Goal: Information Seeking & Learning: Understand process/instructions

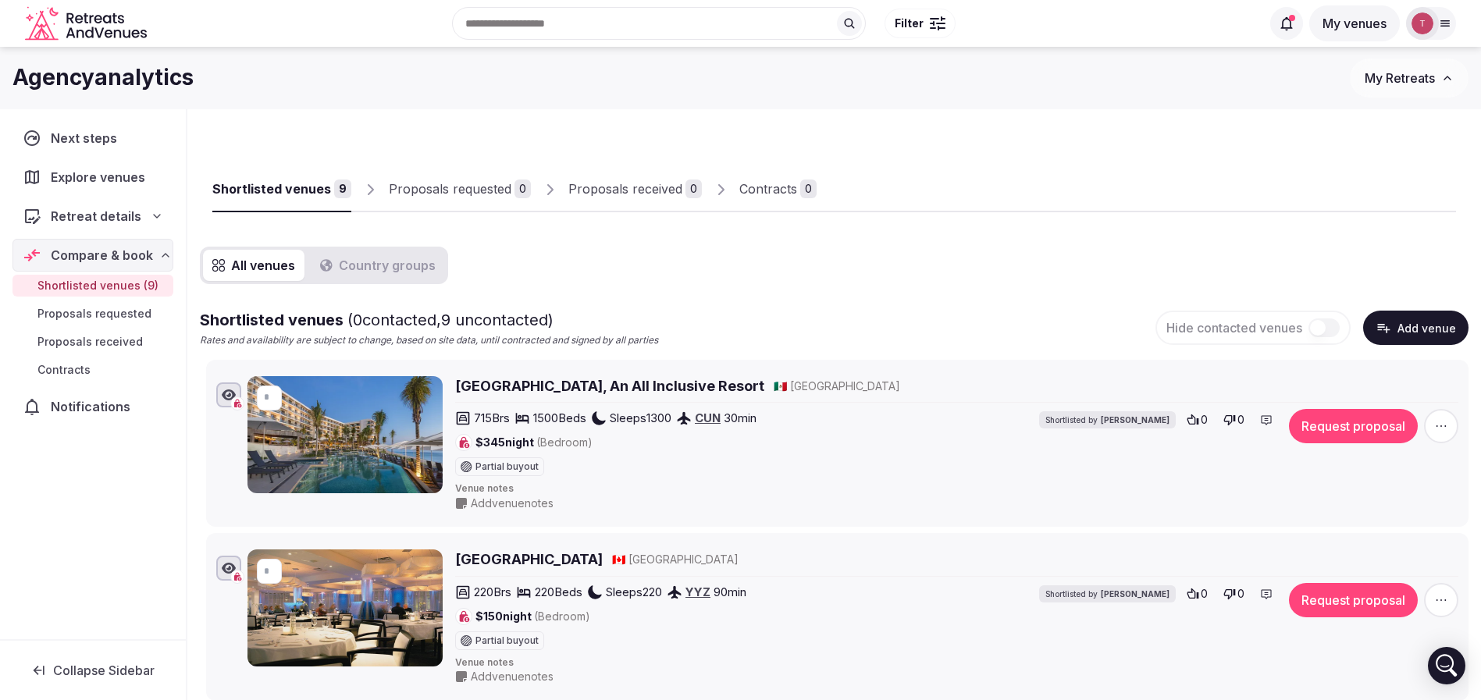
click at [622, 194] on div "Proposals received" at bounding box center [626, 189] width 114 height 19
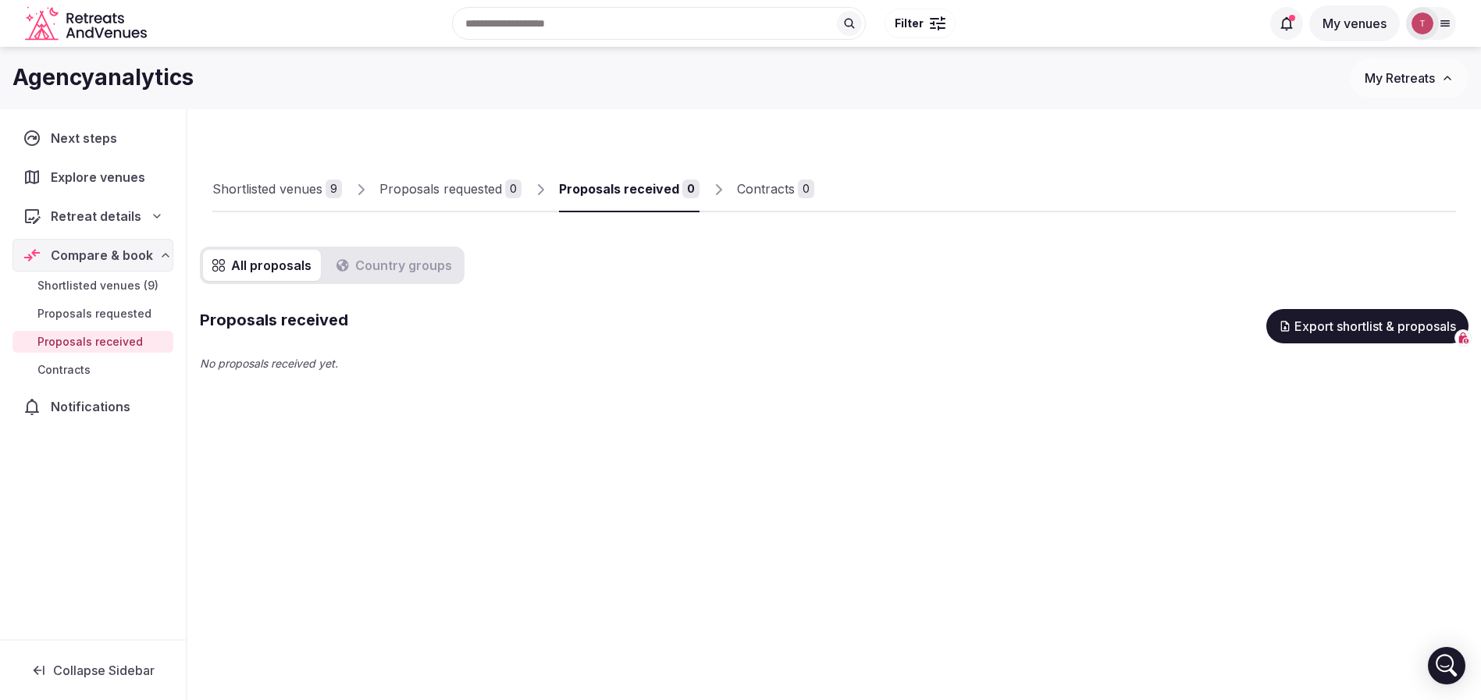
click at [261, 189] on div "Shortlisted venues" at bounding box center [267, 189] width 110 height 19
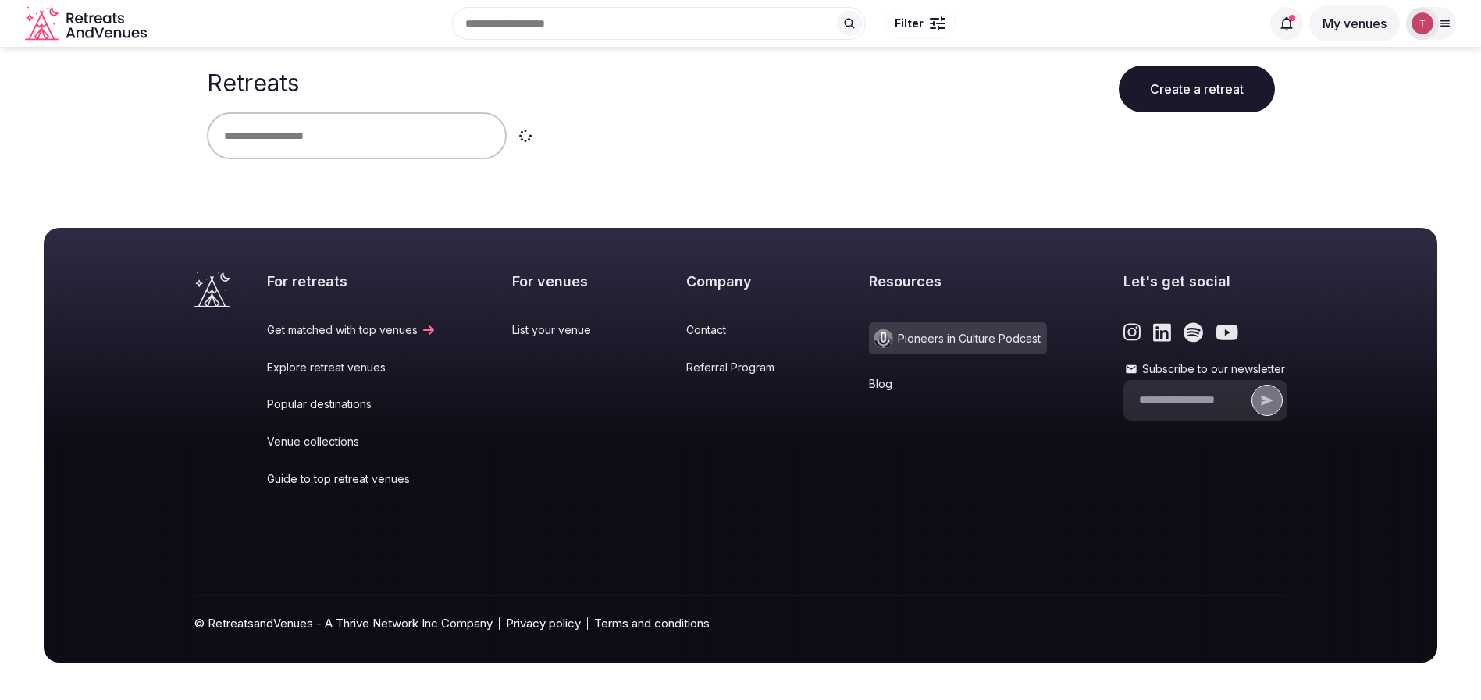
click at [339, 143] on input "text" at bounding box center [357, 135] width 300 height 47
click at [354, 137] on input "text" at bounding box center [357, 135] width 300 height 47
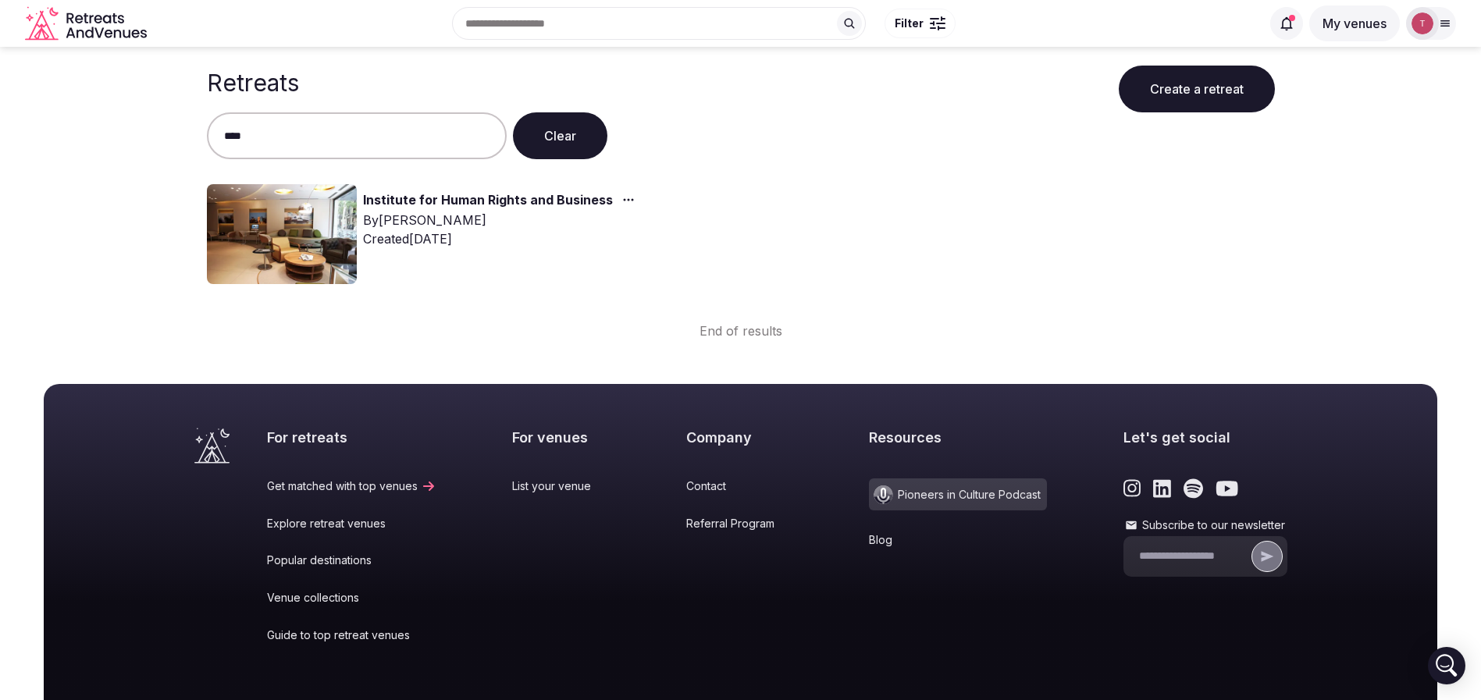
type input "****"
click at [323, 218] on img at bounding box center [282, 234] width 150 height 100
click at [429, 199] on link "Institute for Human Rights and Business" at bounding box center [488, 201] width 250 height 20
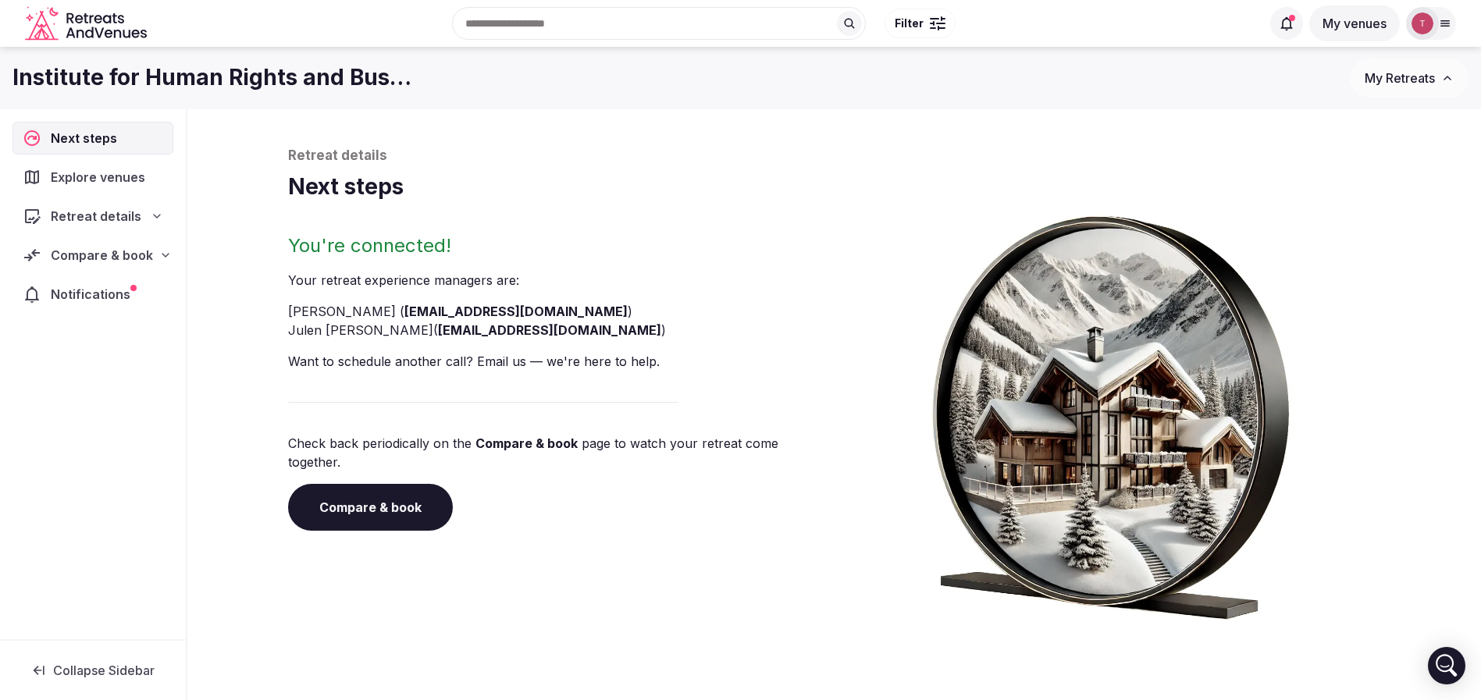
click at [390, 486] on link "Compare & book" at bounding box center [370, 507] width 165 height 47
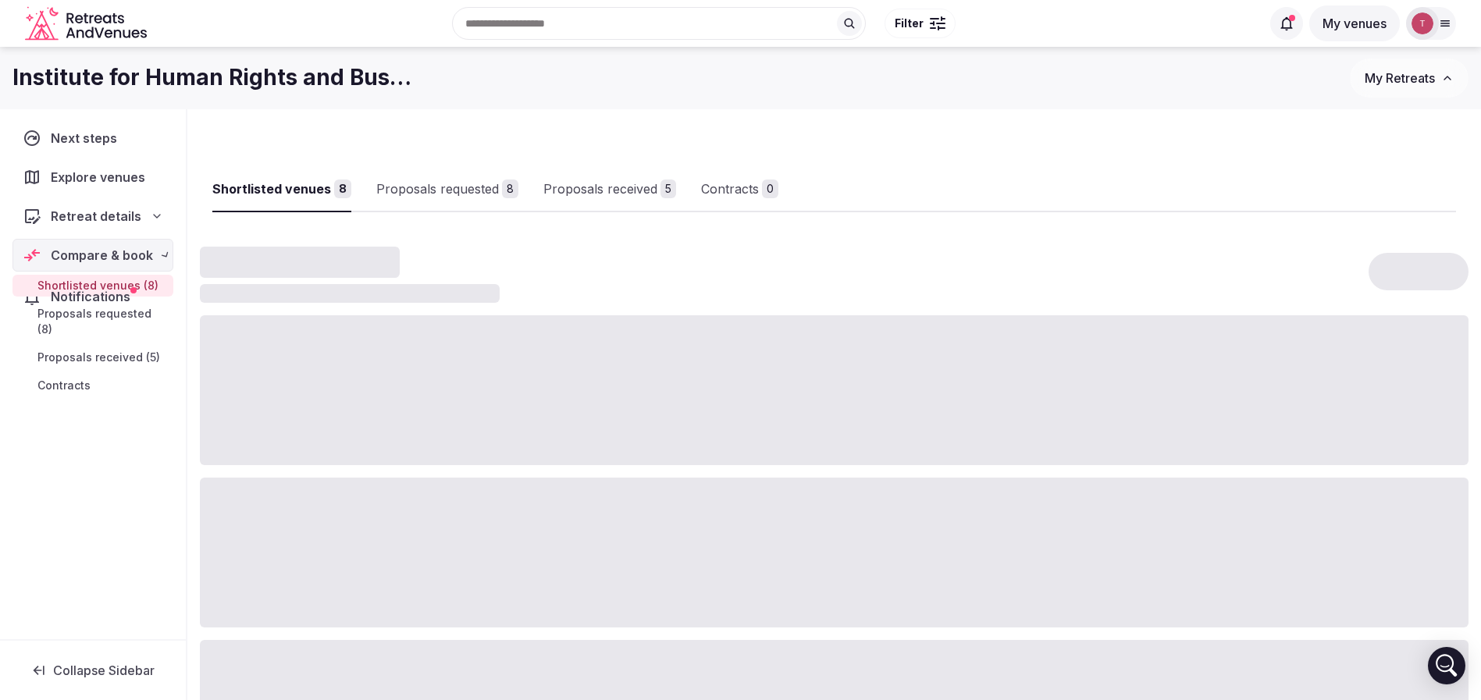
click at [390, 486] on div at bounding box center [834, 553] width 1269 height 150
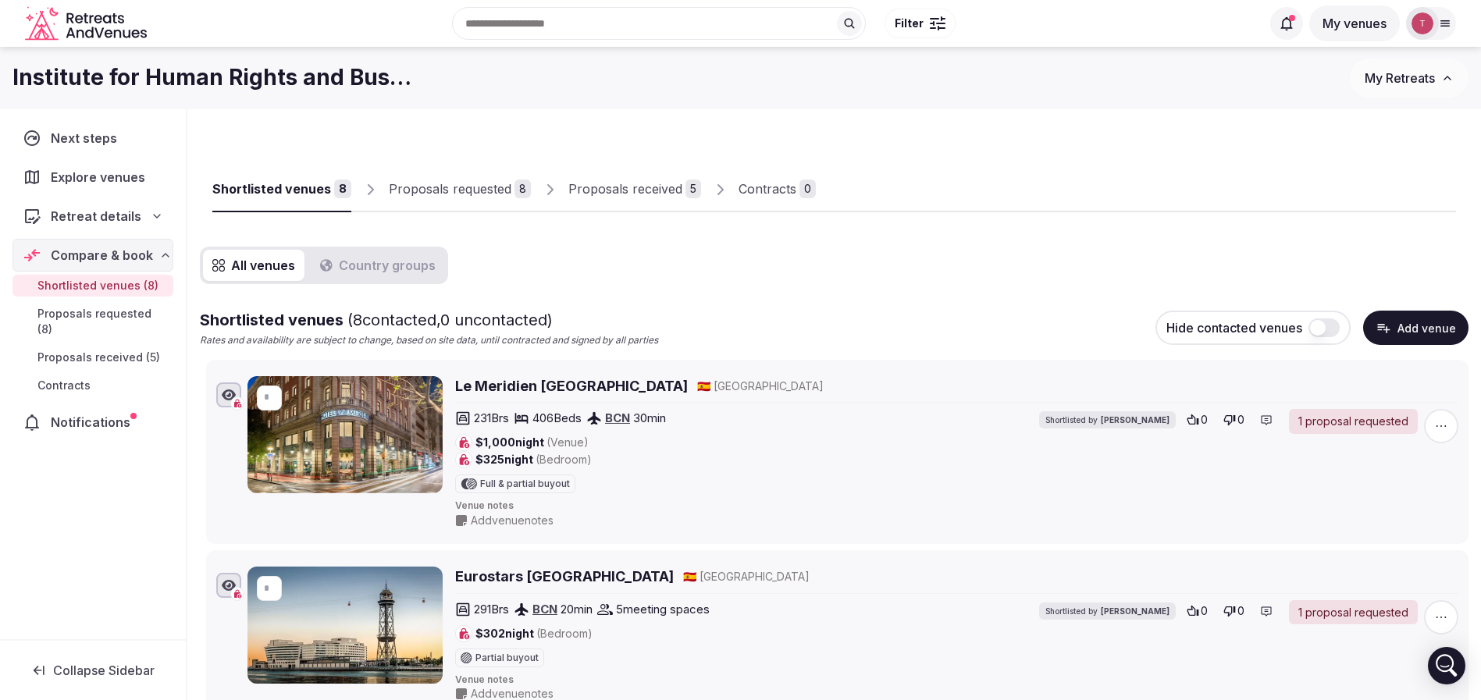
click at [655, 192] on div "Proposals received" at bounding box center [626, 189] width 114 height 19
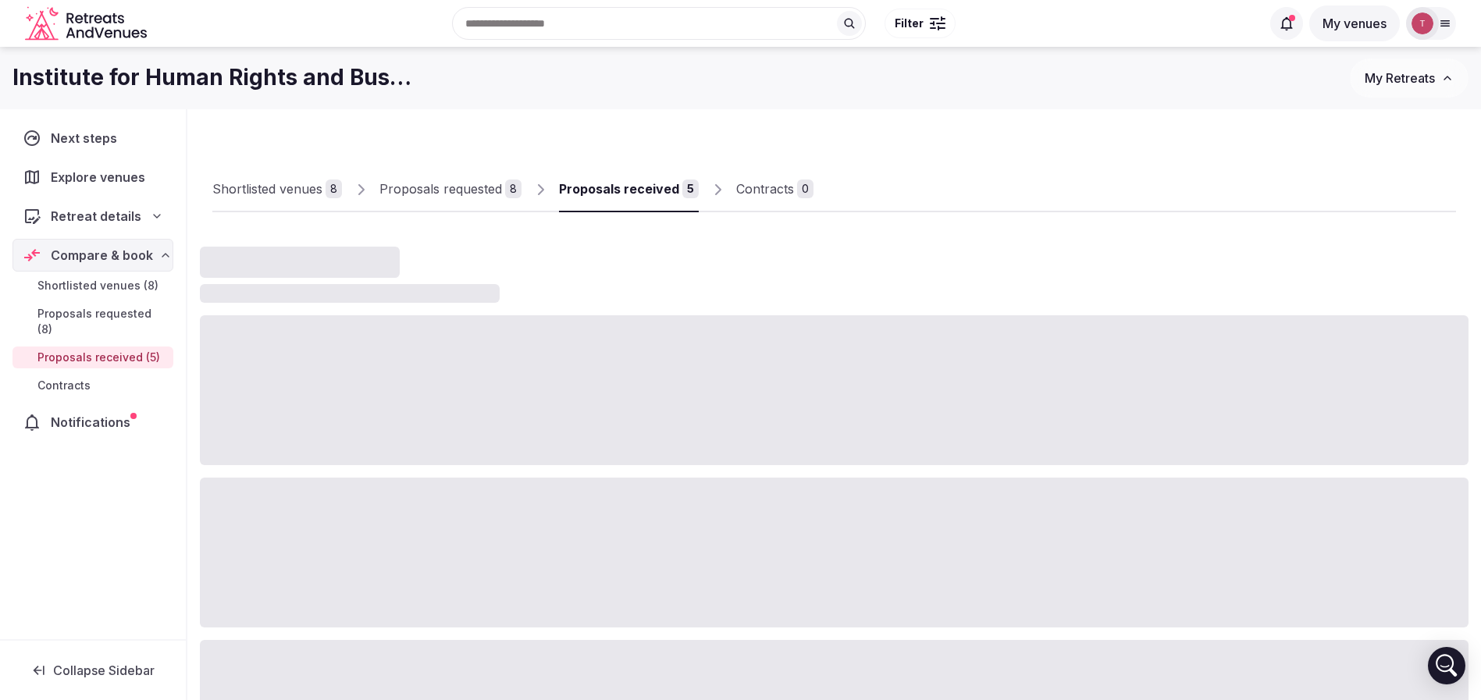
click at [655, 192] on div "Proposals received" at bounding box center [619, 189] width 120 height 19
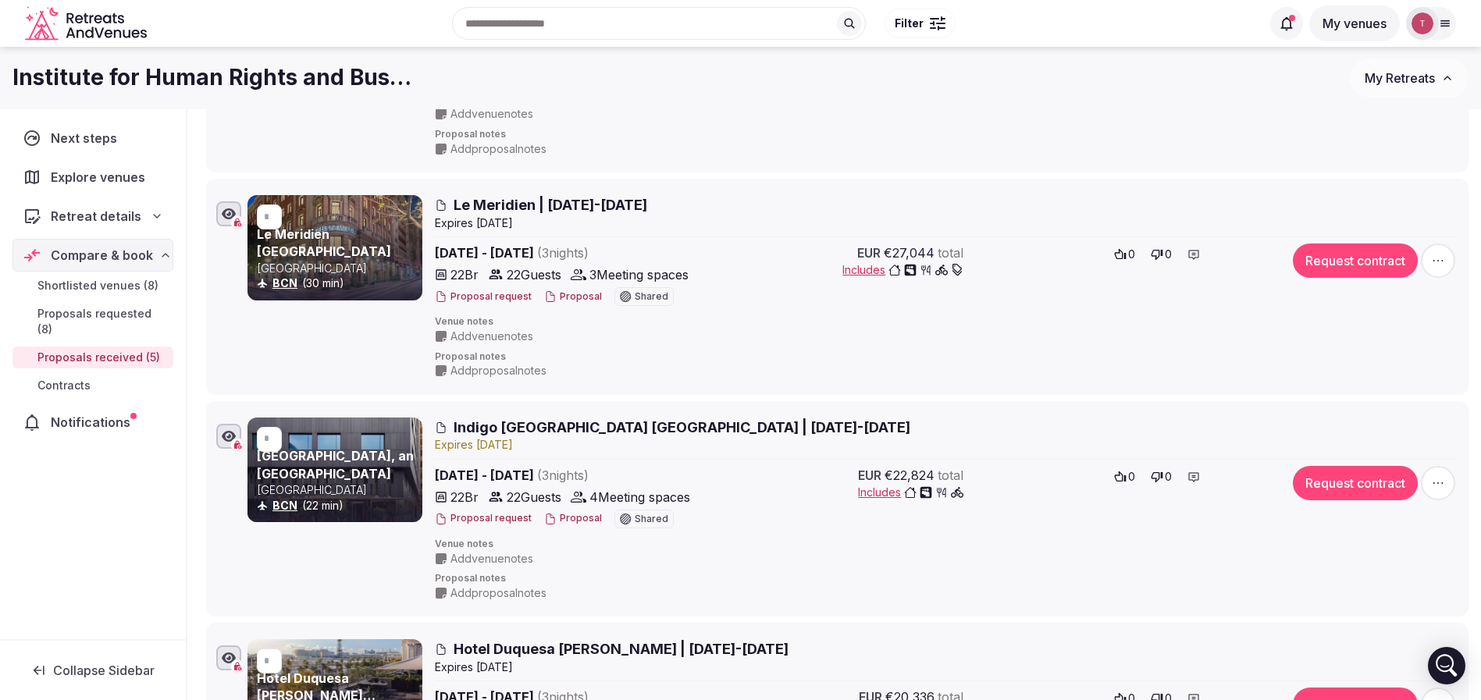
scroll to position [52, 0]
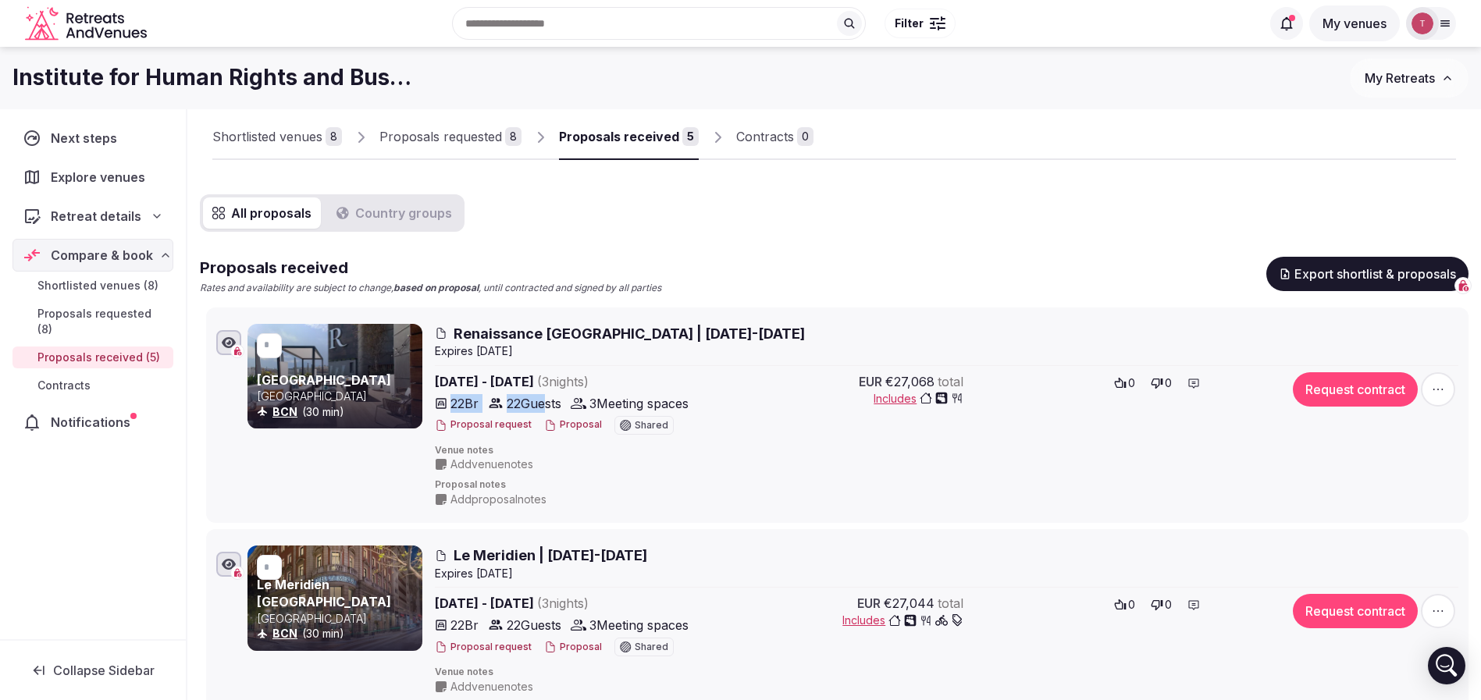
drag, startPoint x: 437, startPoint y: 398, endPoint x: 547, endPoint y: 404, distance: 109.5
click at [547, 404] on div "22 Br 22 Guests 3 Meeting spaces" at bounding box center [572, 403] width 275 height 19
click at [547, 404] on span "22 Guests" at bounding box center [534, 403] width 55 height 19
drag, startPoint x: 604, startPoint y: 400, endPoint x: 641, endPoint y: 400, distance: 36.7
click at [641, 400] on span "3 Meeting spaces" at bounding box center [639, 403] width 99 height 19
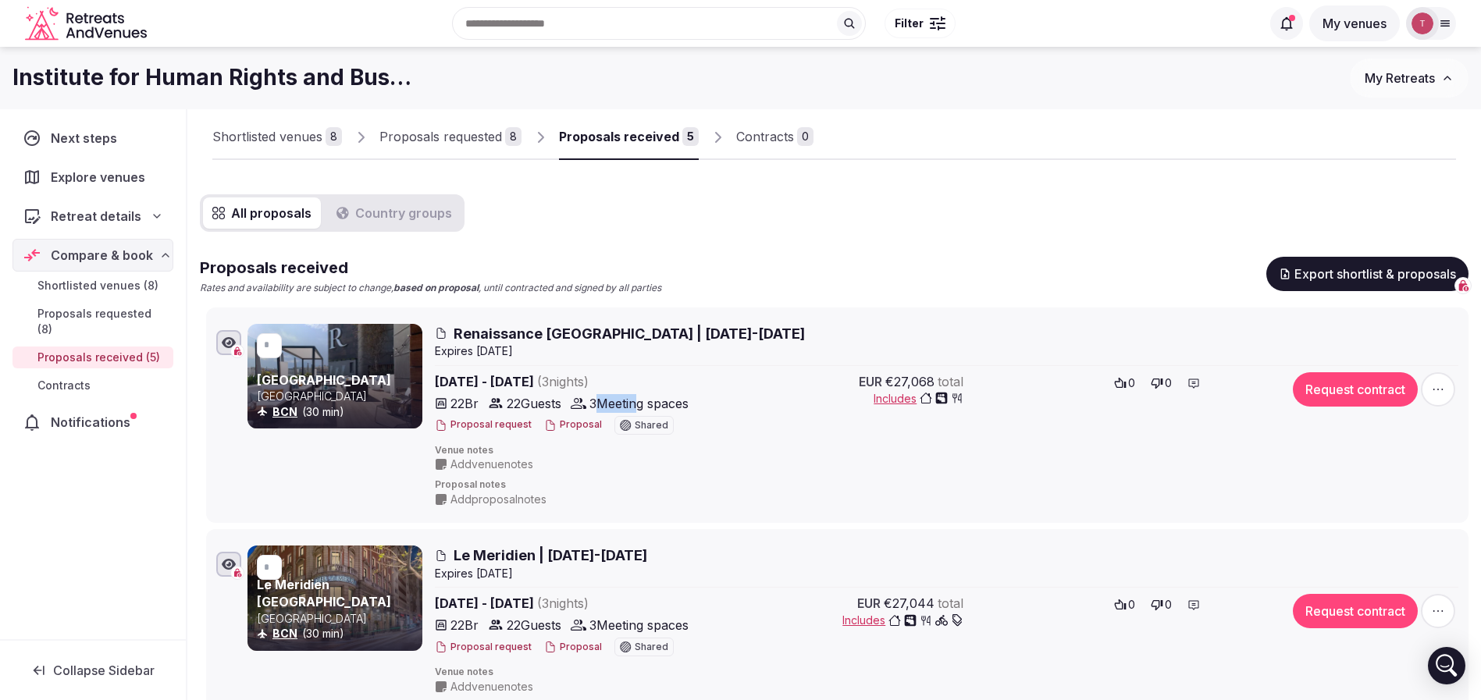
click at [642, 400] on span "3 Meeting spaces" at bounding box center [639, 403] width 99 height 19
drag, startPoint x: 702, startPoint y: 404, endPoint x: 440, endPoint y: 407, distance: 262.4
click at [440, 407] on div "22 Br 22 Guests 3 Meeting spaces" at bounding box center [572, 403] width 275 height 19
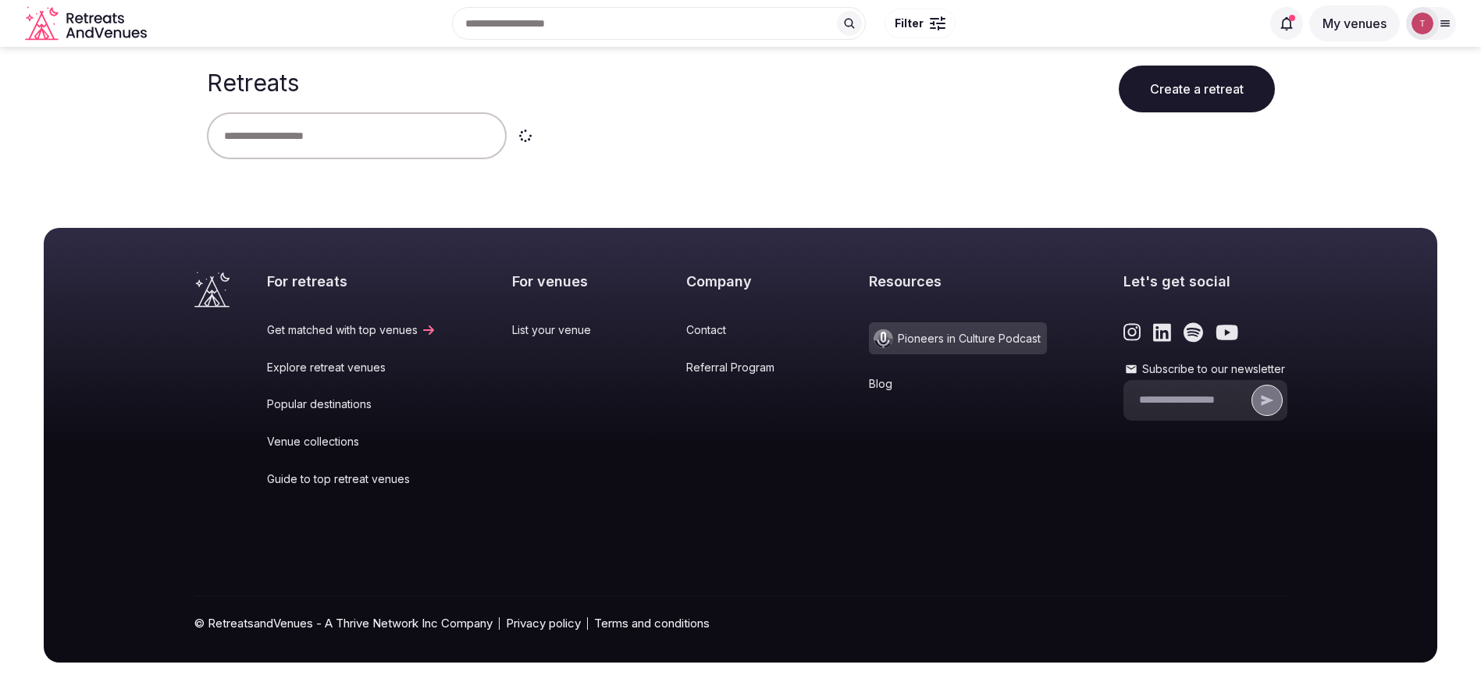
click at [348, 135] on input "text" at bounding box center [357, 135] width 300 height 47
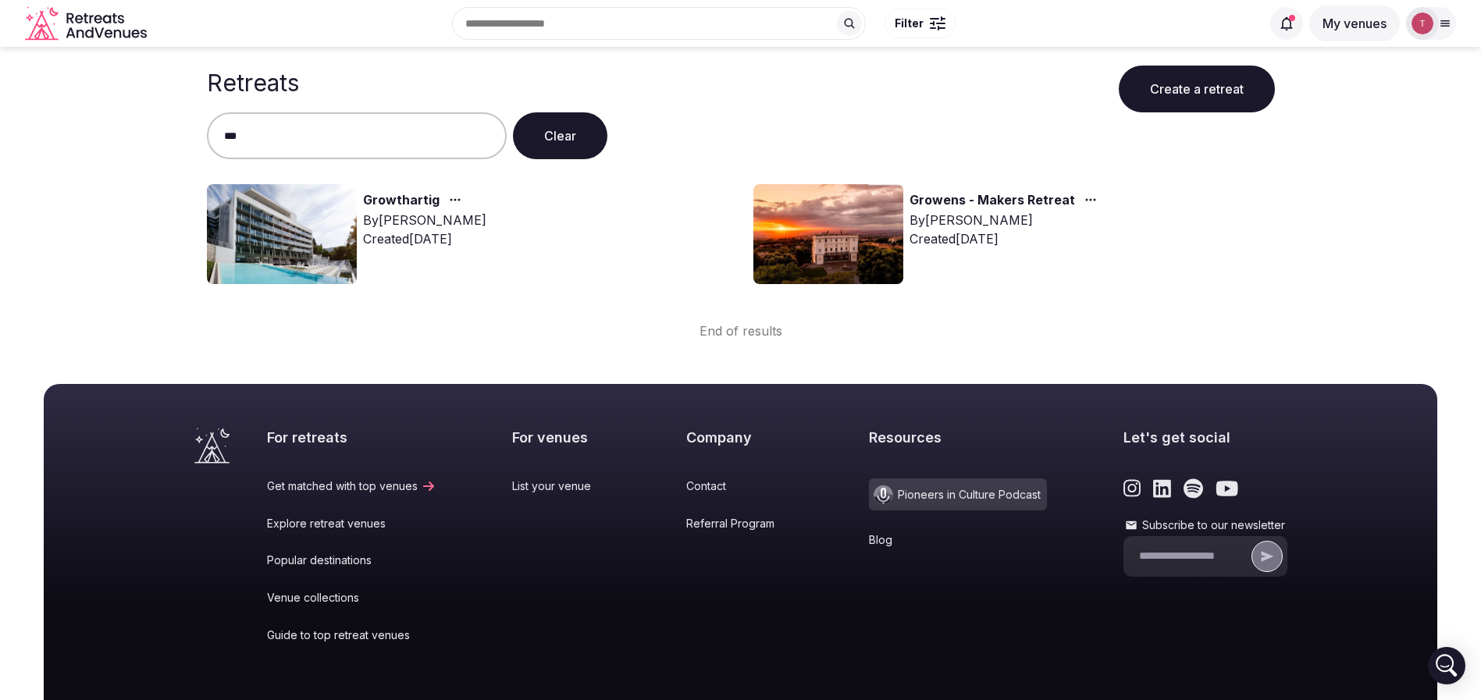
type input "***"
click at [339, 215] on img at bounding box center [282, 234] width 150 height 100
click at [338, 215] on img at bounding box center [282, 234] width 150 height 100
click at [397, 200] on link "Growthartig" at bounding box center [401, 201] width 77 height 20
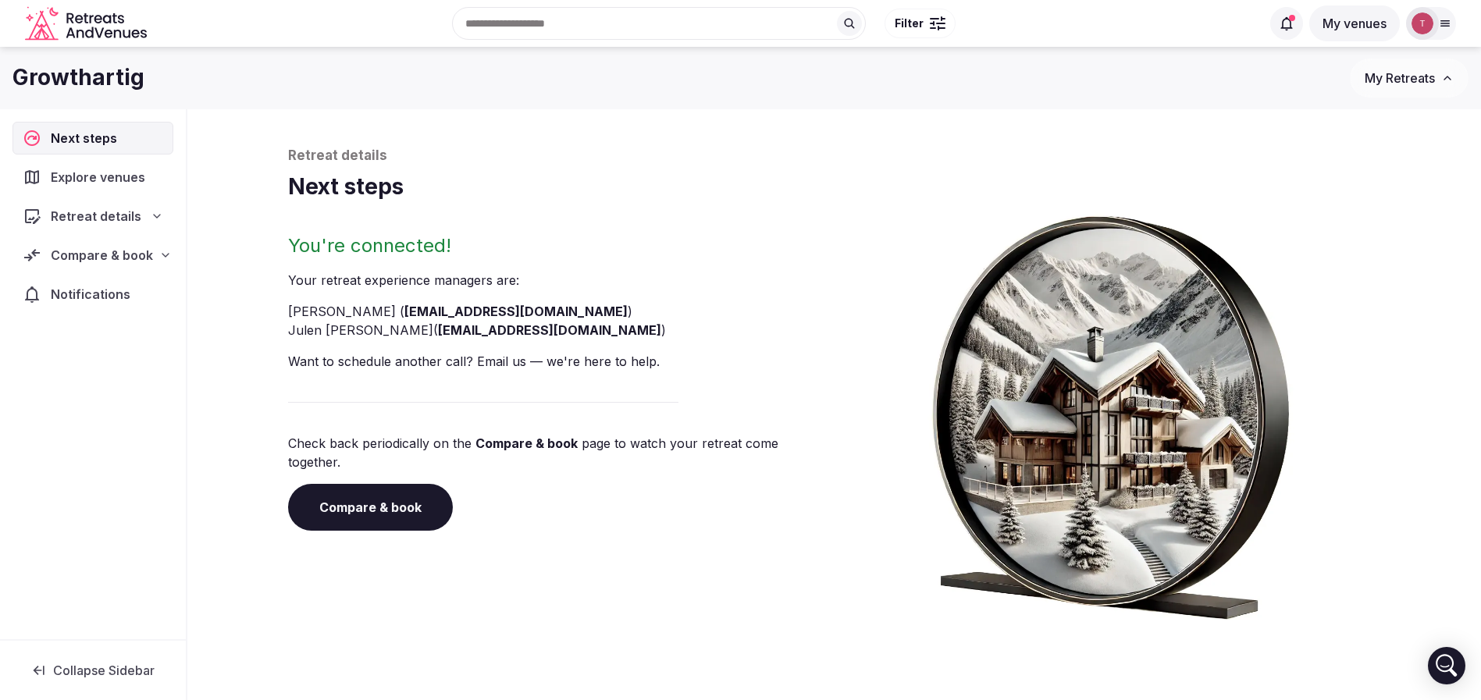
click at [396, 201] on h1 "Next steps" at bounding box center [834, 187] width 1093 height 30
click at [130, 256] on span "Compare & book" at bounding box center [102, 255] width 102 height 19
click at [123, 209] on span "Retreat details" at bounding box center [96, 216] width 91 height 19
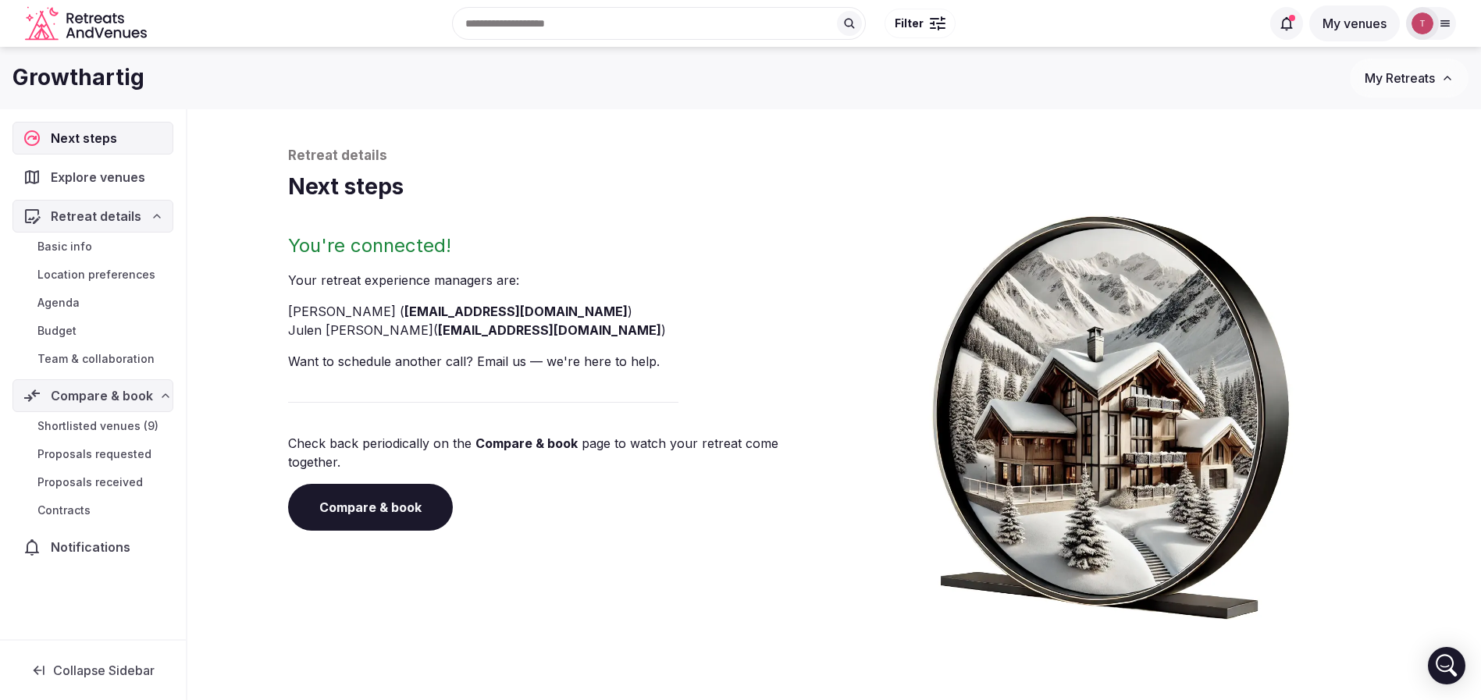
click at [109, 362] on span "Team & collaboration" at bounding box center [95, 359] width 117 height 16
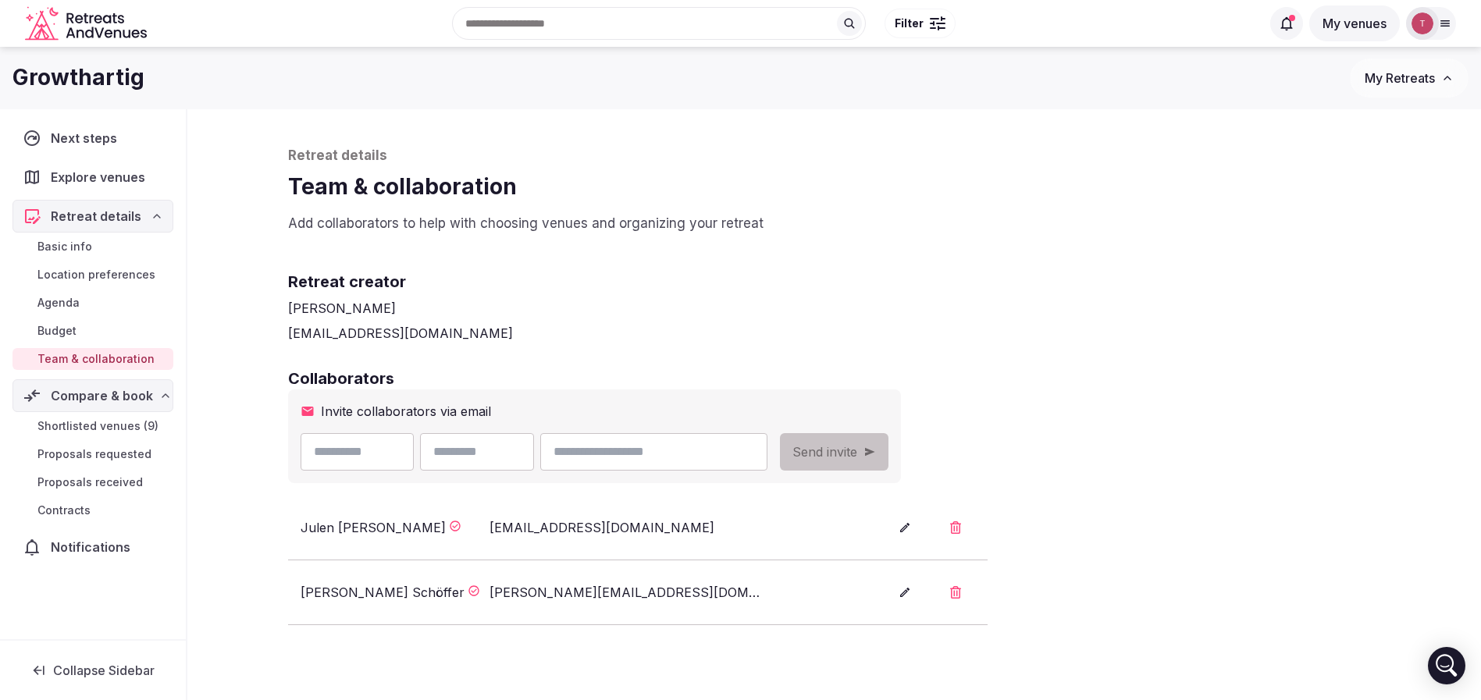
click at [141, 358] on span "Team & collaboration" at bounding box center [95, 359] width 117 height 16
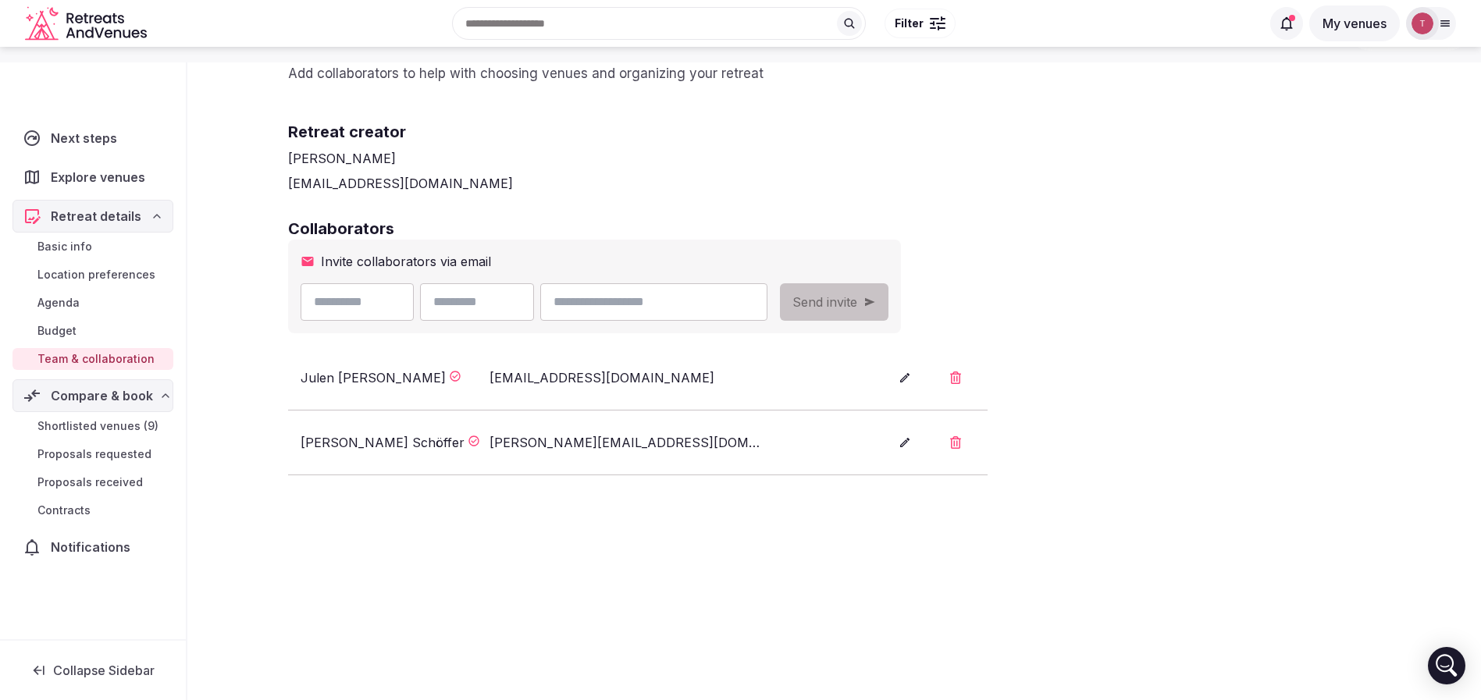
scroll to position [200, 0]
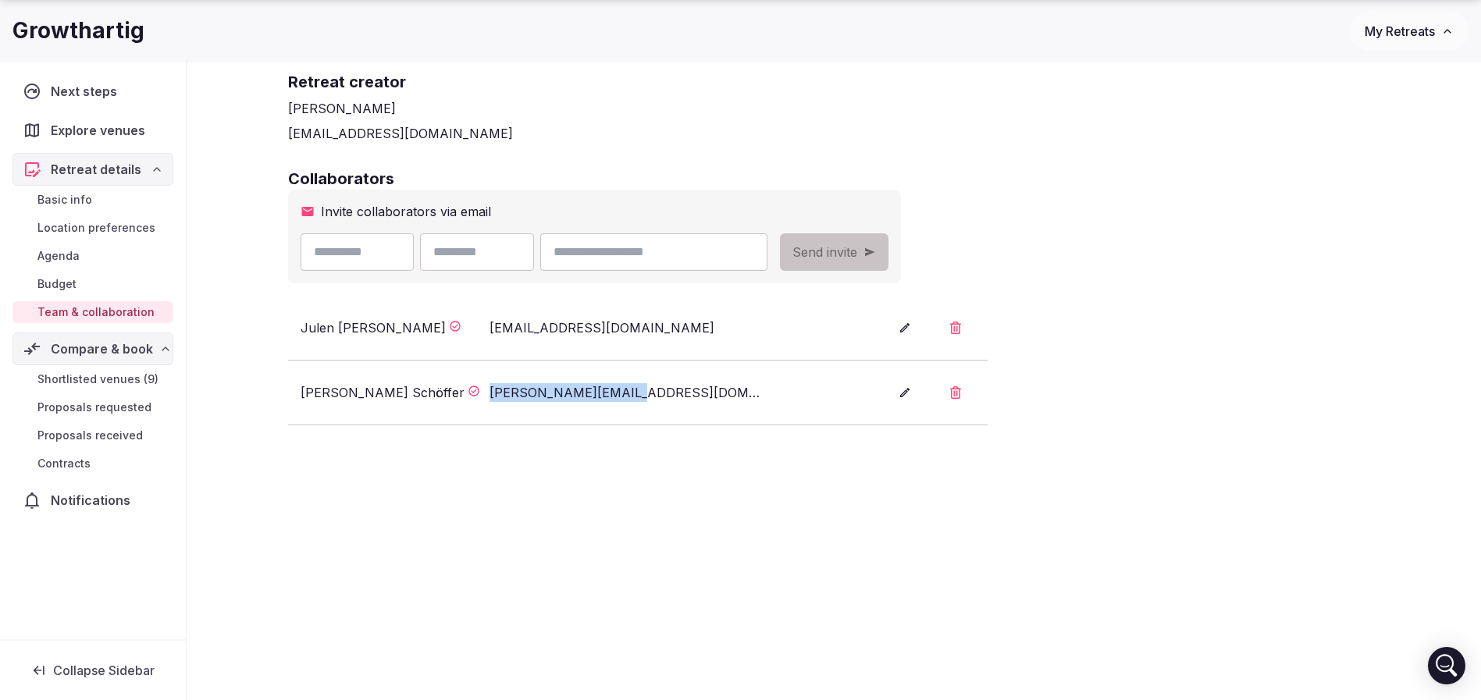
drag, startPoint x: 646, startPoint y: 392, endPoint x: 488, endPoint y: 396, distance: 157.8
click at [488, 396] on div "Noemi Schöffer noemi@growthartig.io" at bounding box center [581, 392] width 561 height 19
click at [366, 396] on div "Noemi Schöffer" at bounding box center [383, 392] width 164 height 19
copy div "Schöffer"
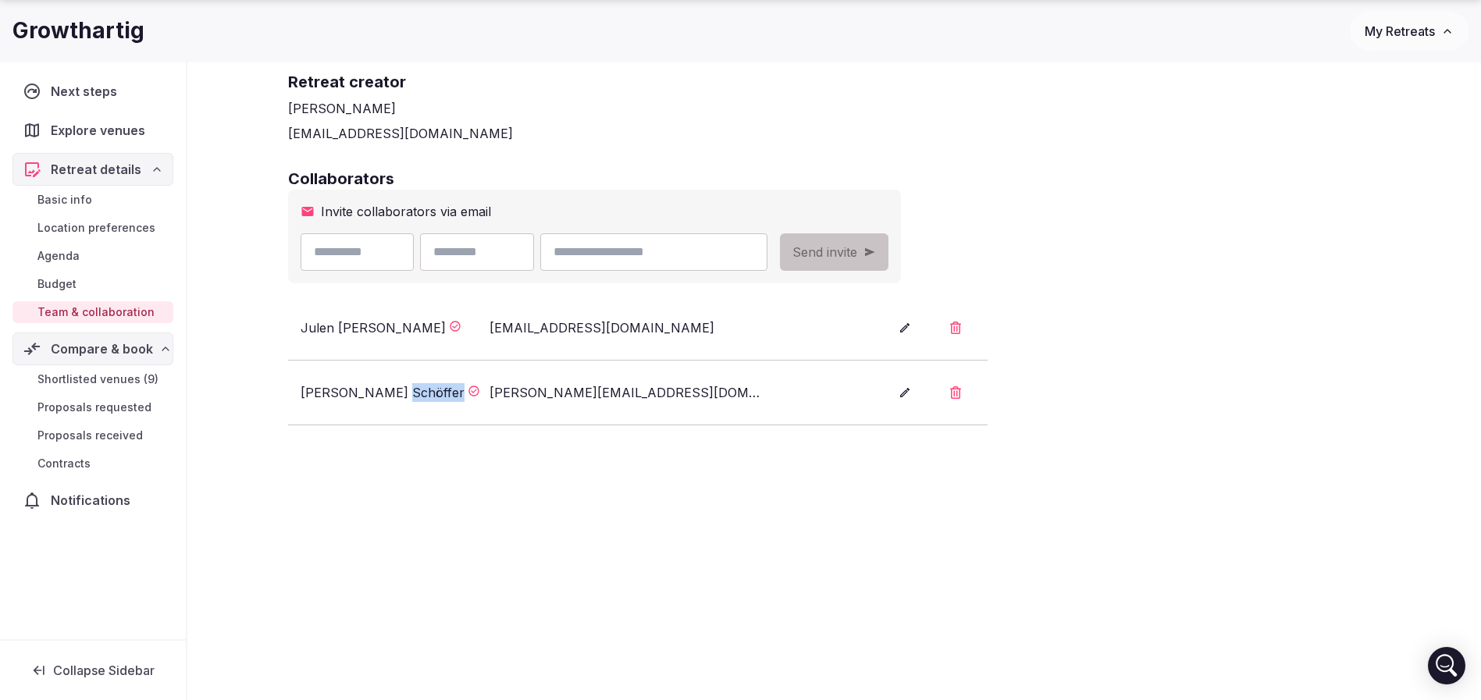
click at [960, 393] on button "button" at bounding box center [955, 392] width 37 height 39
click at [869, 343] on button "Confirm" at bounding box center [853, 341] width 73 height 31
click at [751, 255] on div "Invite collaborators via email Send invite" at bounding box center [594, 237] width 613 height 94
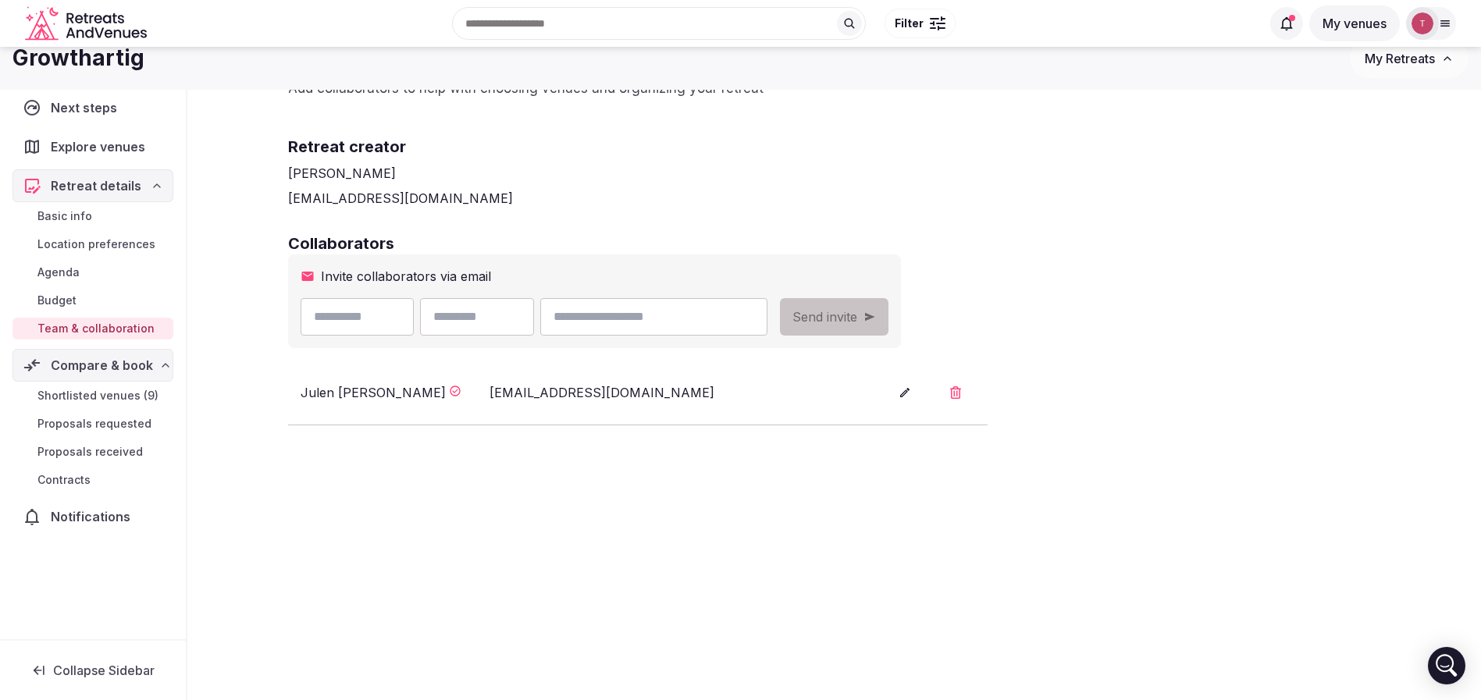
scroll to position [135, 0]
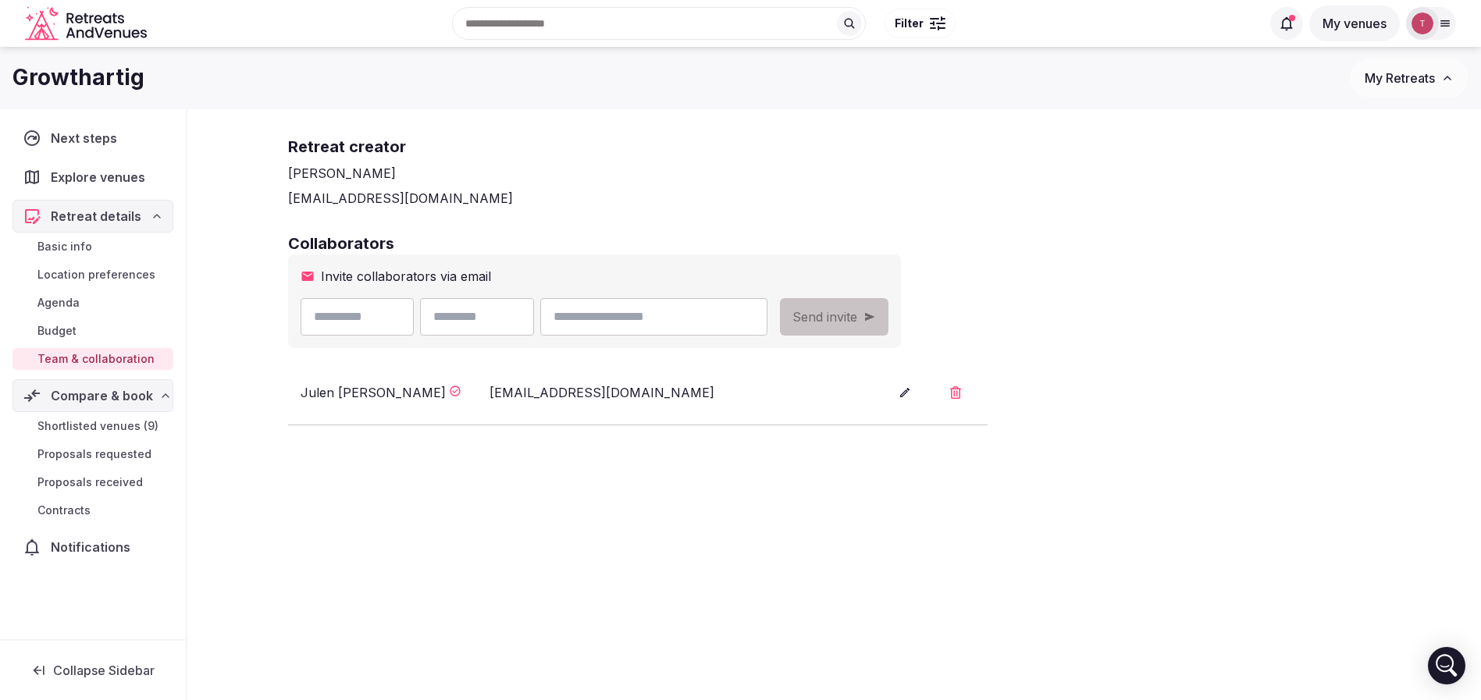
paste input "********"
drag, startPoint x: 706, startPoint y: 319, endPoint x: 399, endPoint y: 293, distance: 308.0
click at [399, 293] on div "Invite collaborators via email ******** Send invite" at bounding box center [594, 302] width 613 height 94
type input "**********"
click at [534, 319] on input "text" at bounding box center [477, 316] width 114 height 37
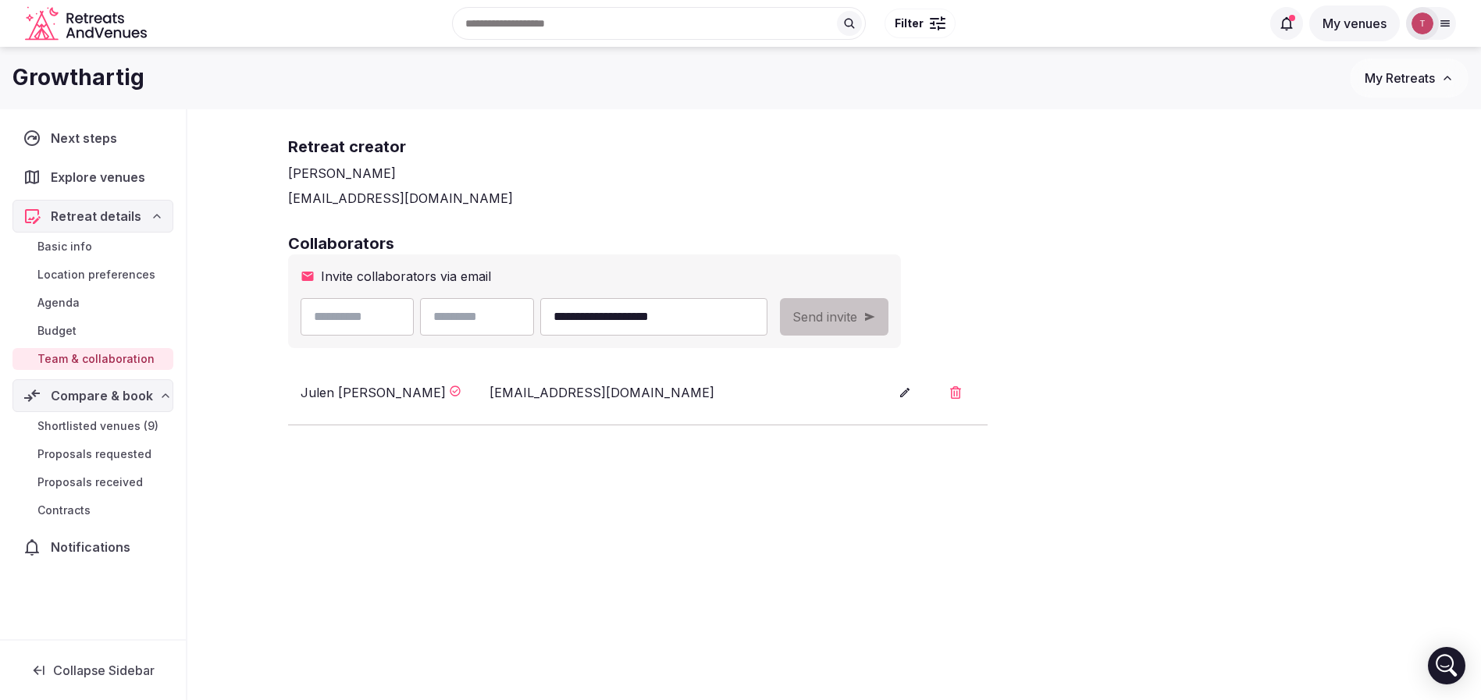
paste input "********"
type input "********"
click at [644, 318] on input "**********" at bounding box center [653, 316] width 226 height 37
click at [348, 315] on input "text" at bounding box center [358, 316] width 114 height 37
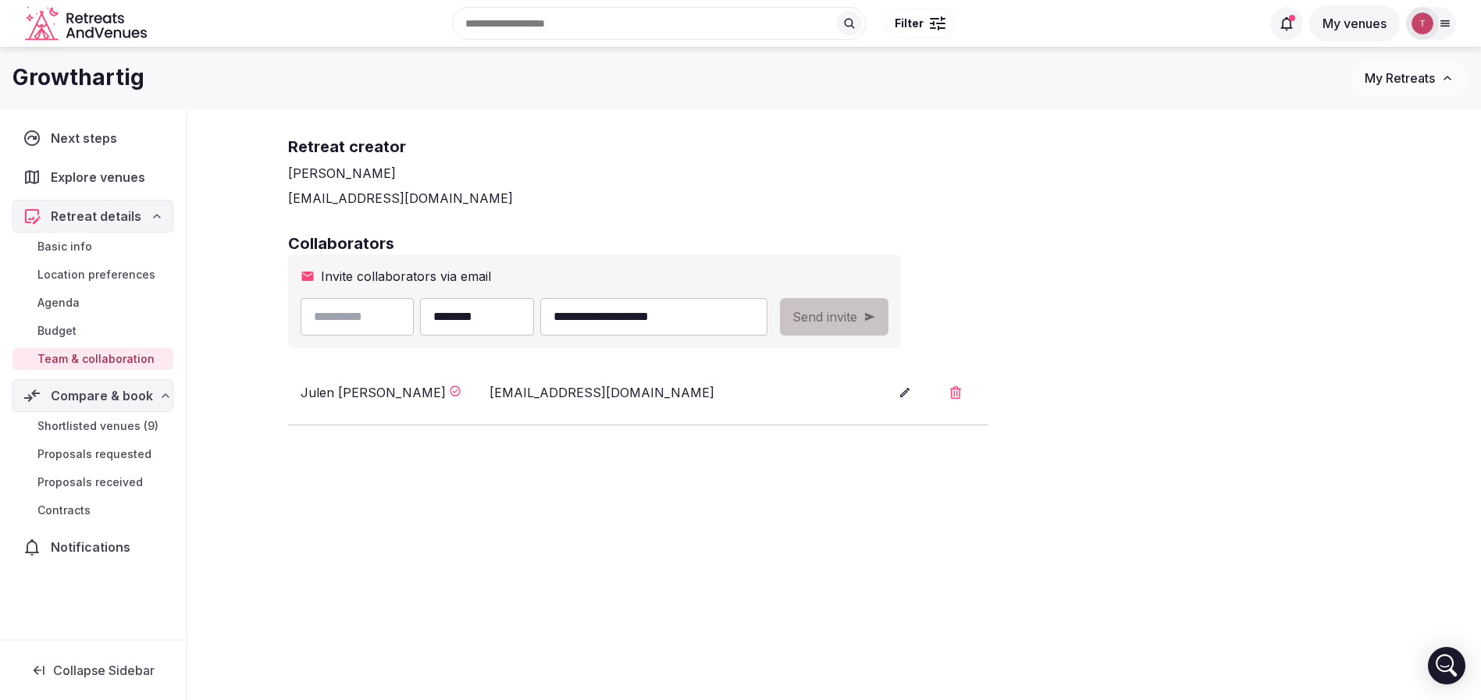
paste input "*****"
click at [321, 314] on input "*****" at bounding box center [358, 316] width 114 height 37
type input "*****"
click at [889, 330] on button "Send invite" at bounding box center [834, 316] width 109 height 37
click at [683, 194] on div "thiago@retreatsandvenues.com" at bounding box center [834, 198] width 1093 height 19
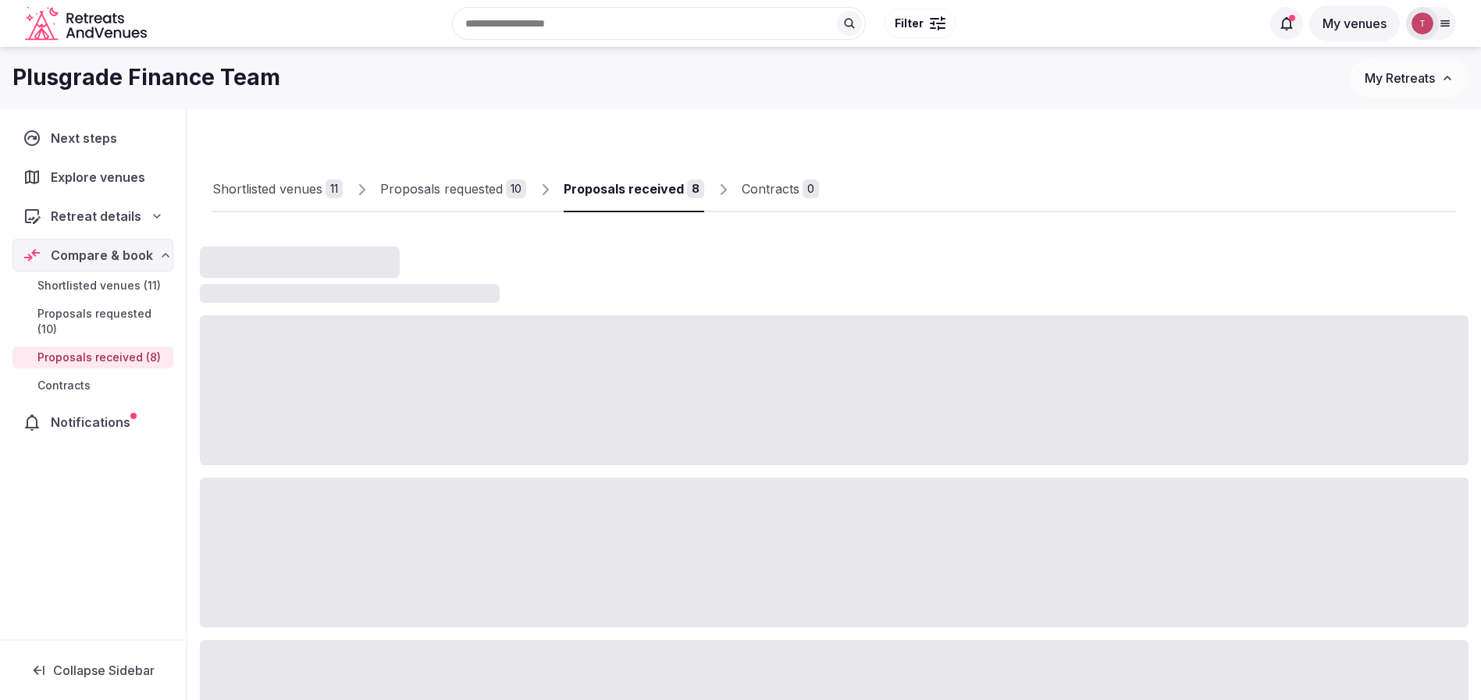
click at [1052, 182] on div "Shortlisted venues 11 Proposals requested 10 Proposals received 8 Contracts 0" at bounding box center [834, 177] width 1244 height 72
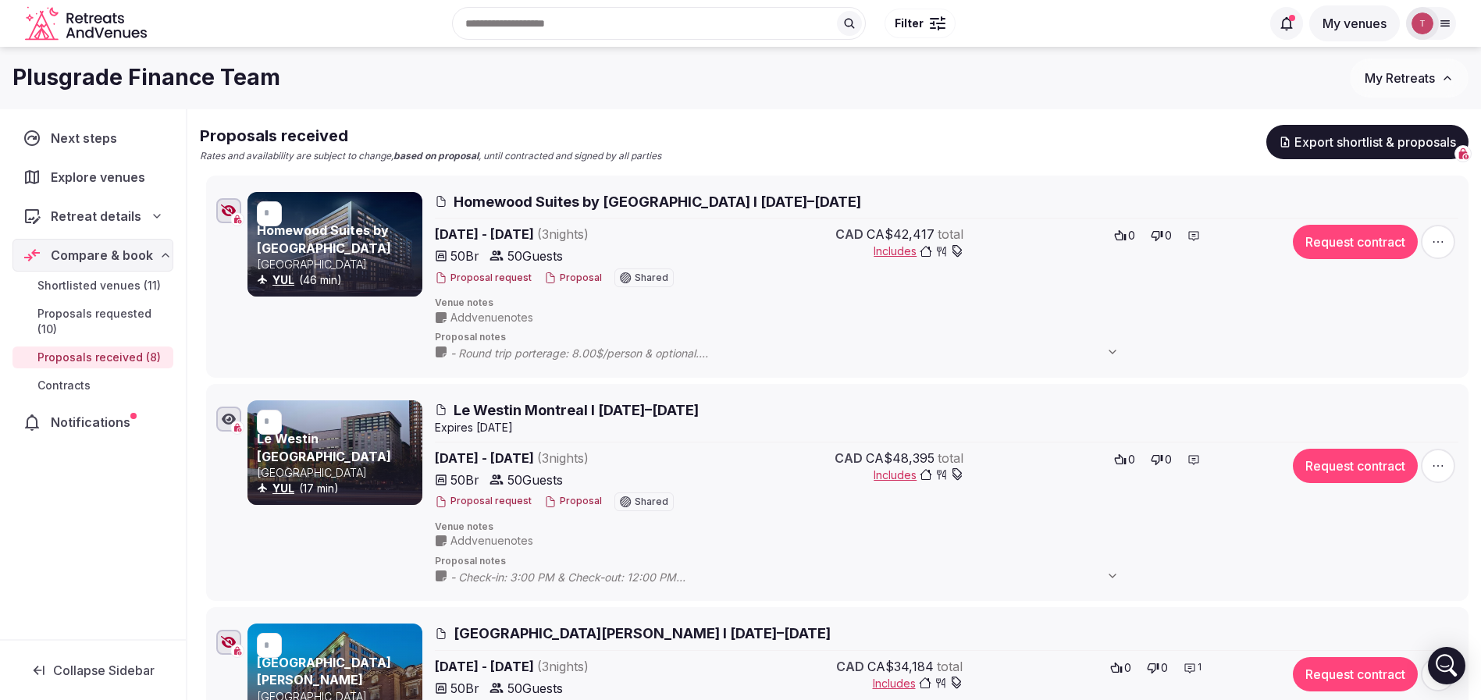
scroll to position [117, 0]
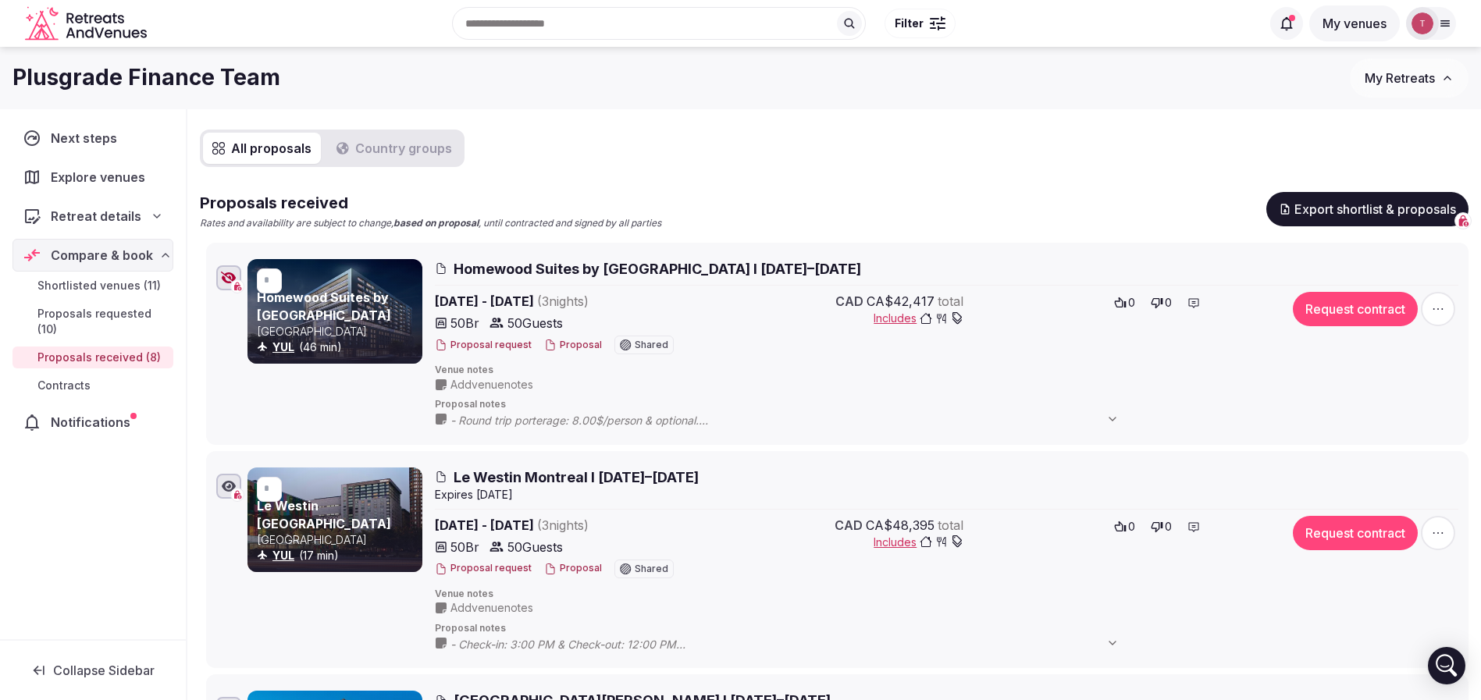
drag, startPoint x: 996, startPoint y: 173, endPoint x: 1021, endPoint y: 124, distance: 54.8
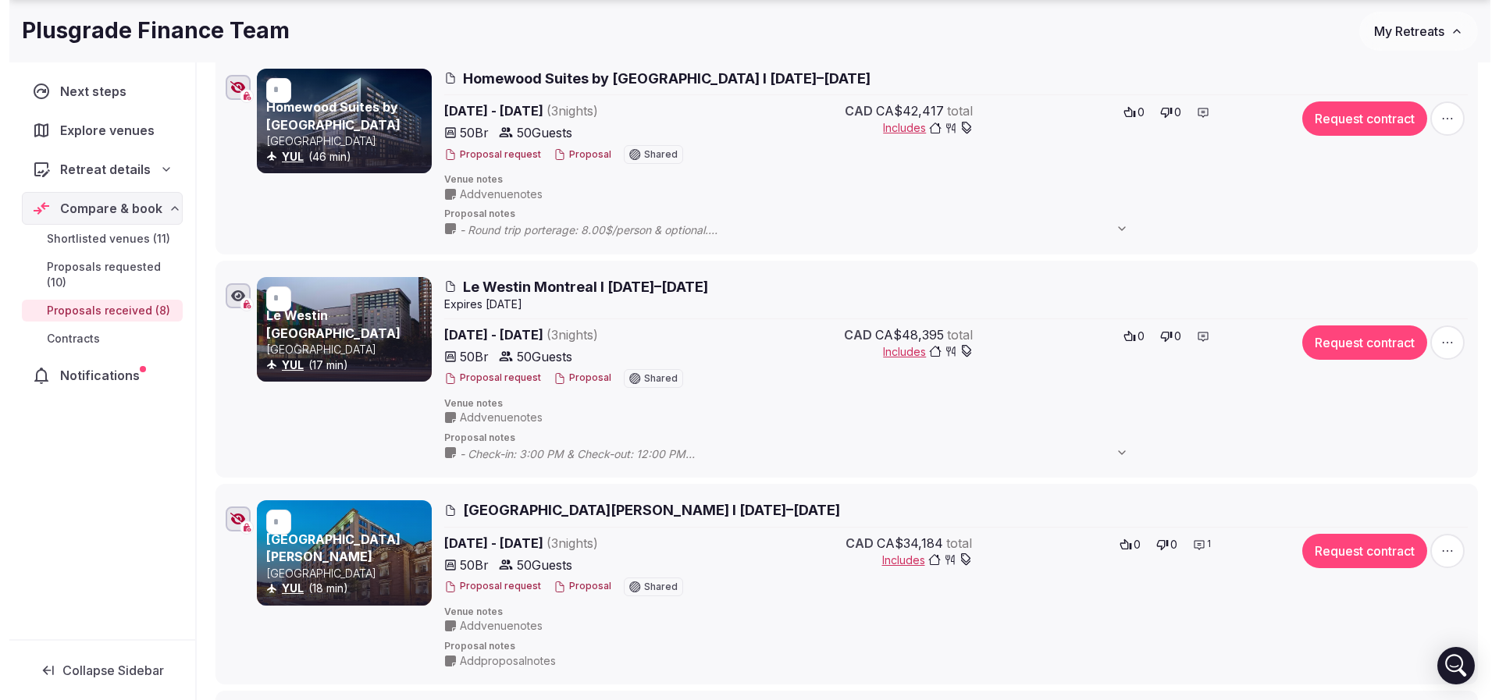
scroll to position [351, 0]
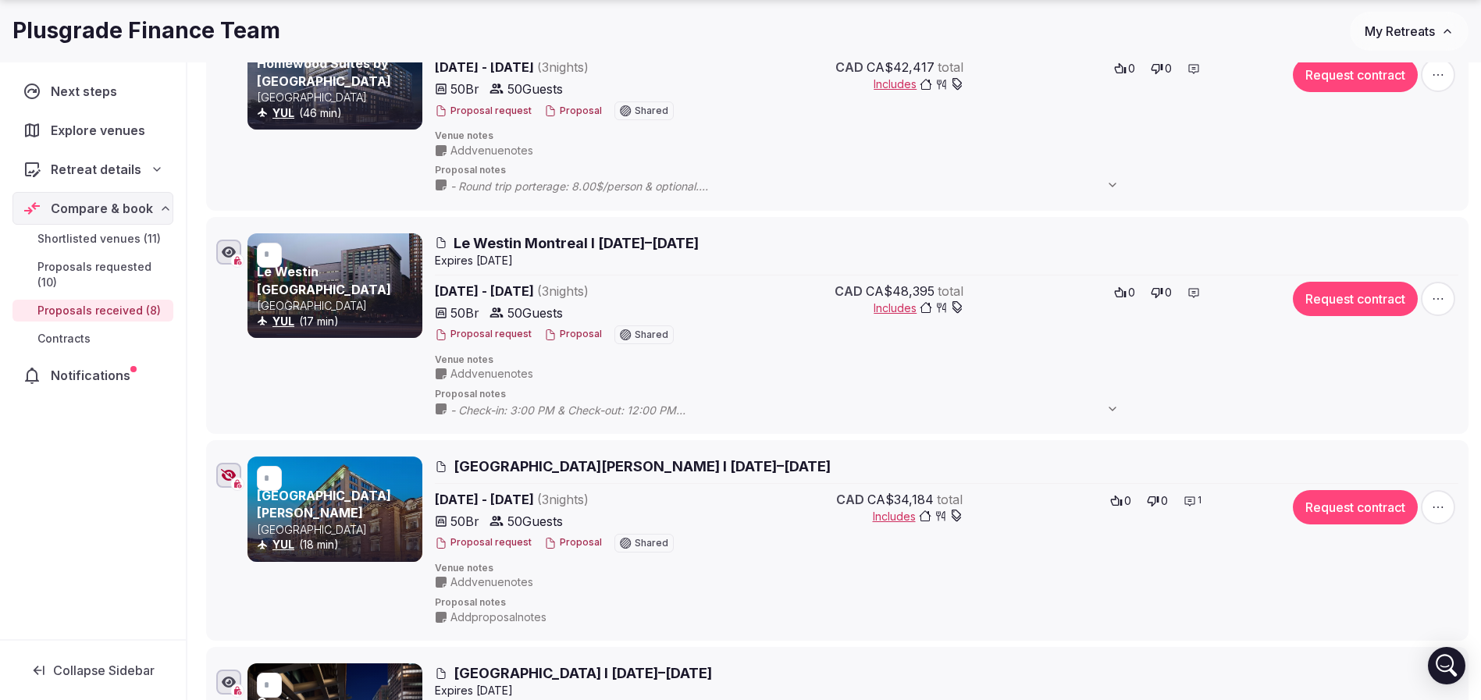
click at [567, 338] on button "Proposal" at bounding box center [573, 334] width 58 height 13
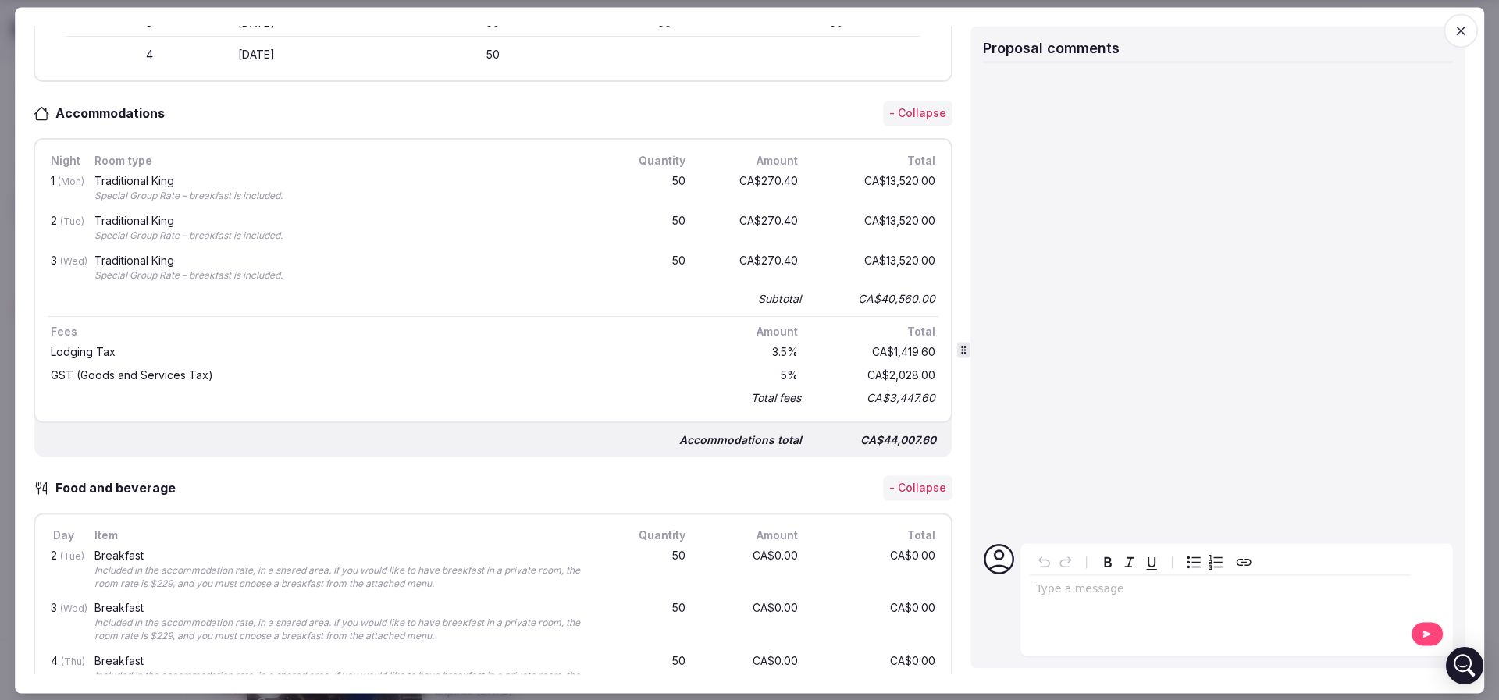
scroll to position [586, 0]
drag, startPoint x: 780, startPoint y: 348, endPoint x: 895, endPoint y: 341, distance: 115.0
click at [895, 341] on div "Lodging Tax 3.5 % CA$1,419.60" at bounding box center [493, 351] width 891 height 23
click at [894, 343] on div "CA$1,419.60" at bounding box center [876, 351] width 125 height 17
drag, startPoint x: 48, startPoint y: 369, endPoint x: 232, endPoint y: 361, distance: 184.5
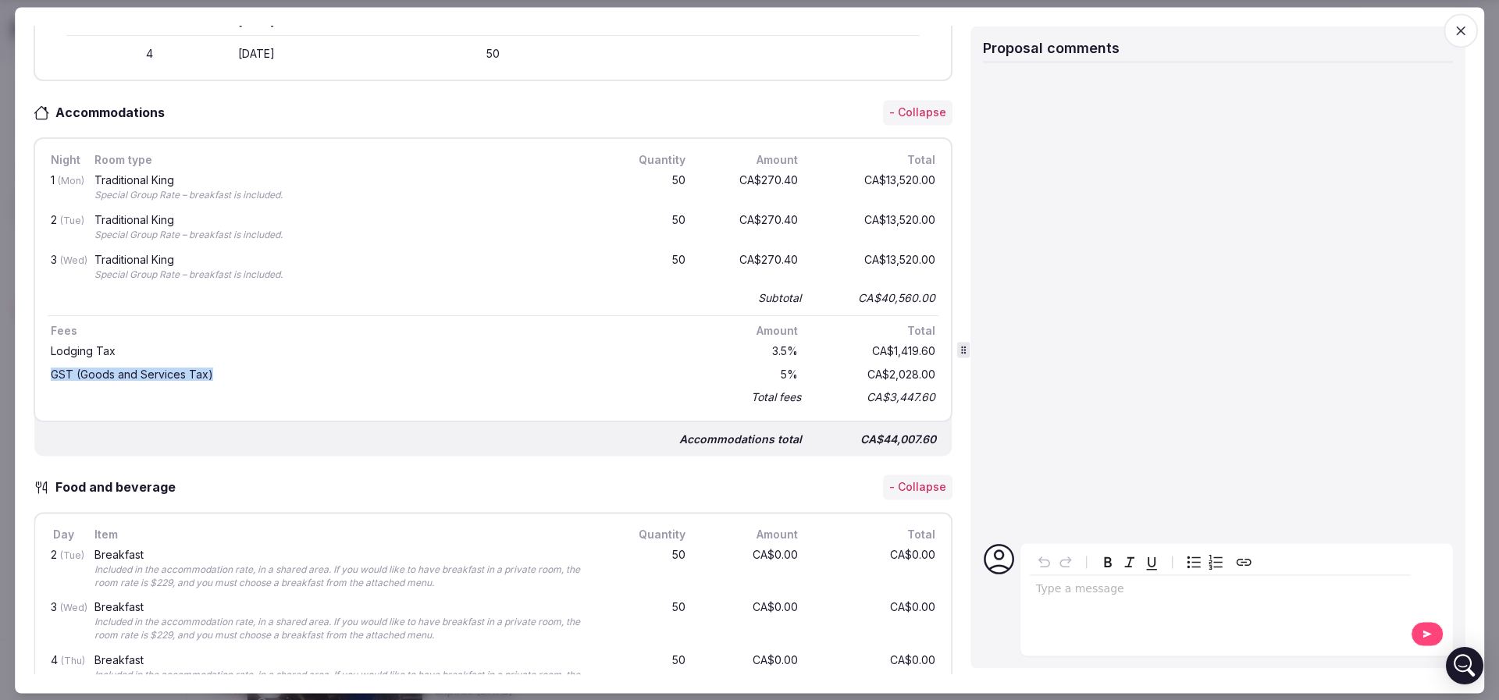
click at [232, 363] on div "GST (Goods and Services Tax) 5 % CA$2,028.00" at bounding box center [493, 374] width 891 height 23
drag, startPoint x: 792, startPoint y: 372, endPoint x: 753, endPoint y: 372, distance: 39.0
click at [753, 372] on div "GST (Goods and Services Tax) 5 % CA$2,028.00" at bounding box center [493, 374] width 891 height 23
click at [753, 372] on div "5 %" at bounding box center [751, 374] width 100 height 17
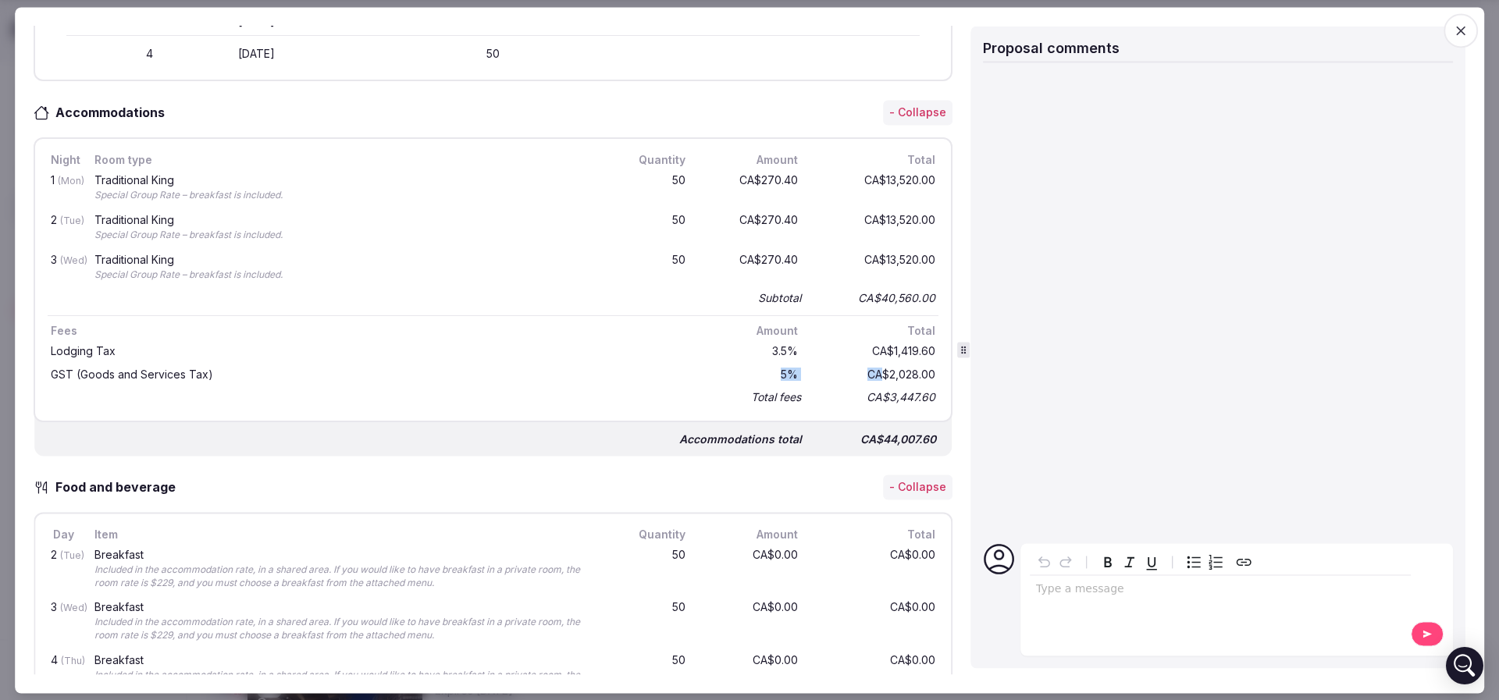
drag, startPoint x: 753, startPoint y: 372, endPoint x: 790, endPoint y: 367, distance: 37.1
click at [790, 367] on div "GST (Goods and Services Tax) 5 % CA$2,028.00" at bounding box center [493, 374] width 891 height 23
drag, startPoint x: 918, startPoint y: 369, endPoint x: 753, endPoint y: 372, distance: 164.8
click at [753, 372] on div "GST (Goods and Services Tax) 5 % CA$2,028.00" at bounding box center [493, 374] width 891 height 23
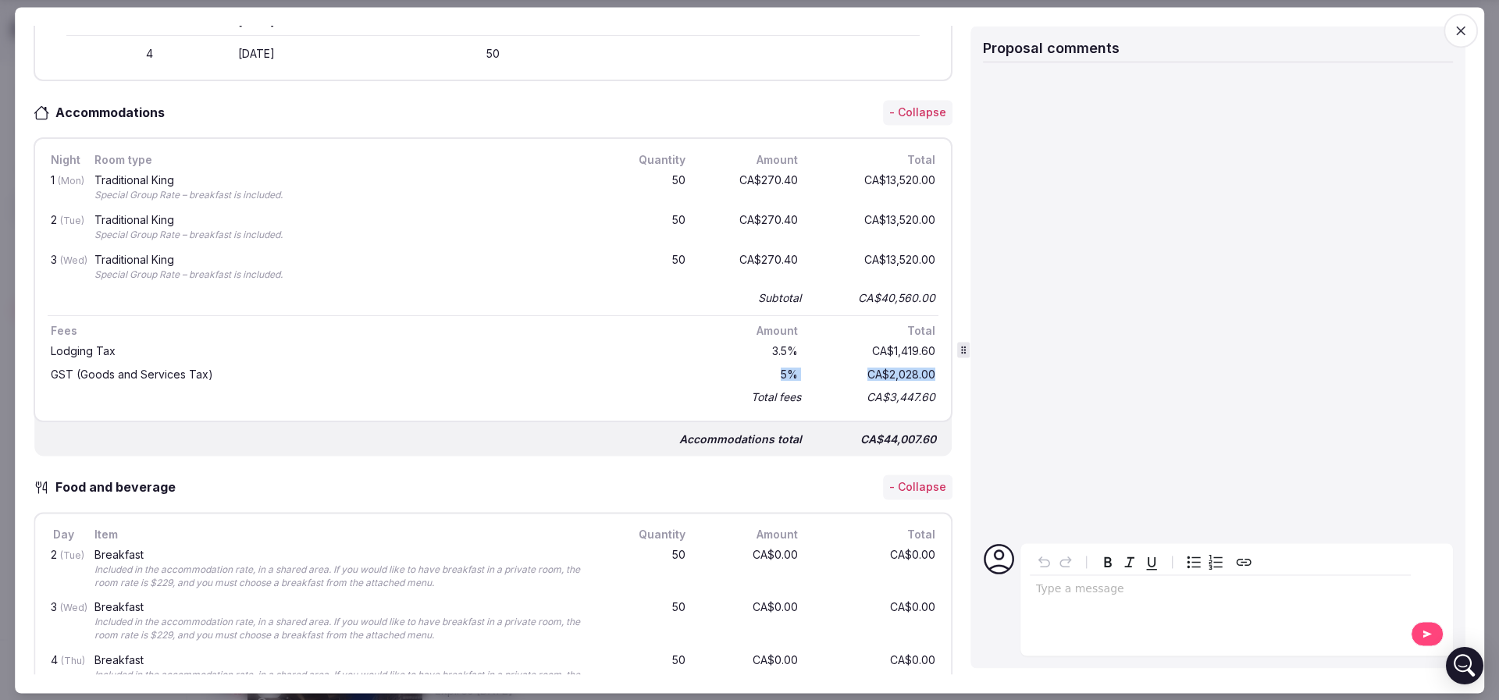
click at [757, 368] on div "5 %" at bounding box center [751, 374] width 100 height 17
drag, startPoint x: 760, startPoint y: 376, endPoint x: 919, endPoint y: 369, distance: 159.5
click at [919, 369] on div "GST (Goods and Services Tax) 5 % CA$2,028.00" at bounding box center [493, 374] width 891 height 23
drag, startPoint x: 754, startPoint y: 348, endPoint x: 790, endPoint y: 344, distance: 37.0
click at [790, 344] on div "Lodging Tax 3.5 % CA$1,419.60" at bounding box center [493, 351] width 891 height 23
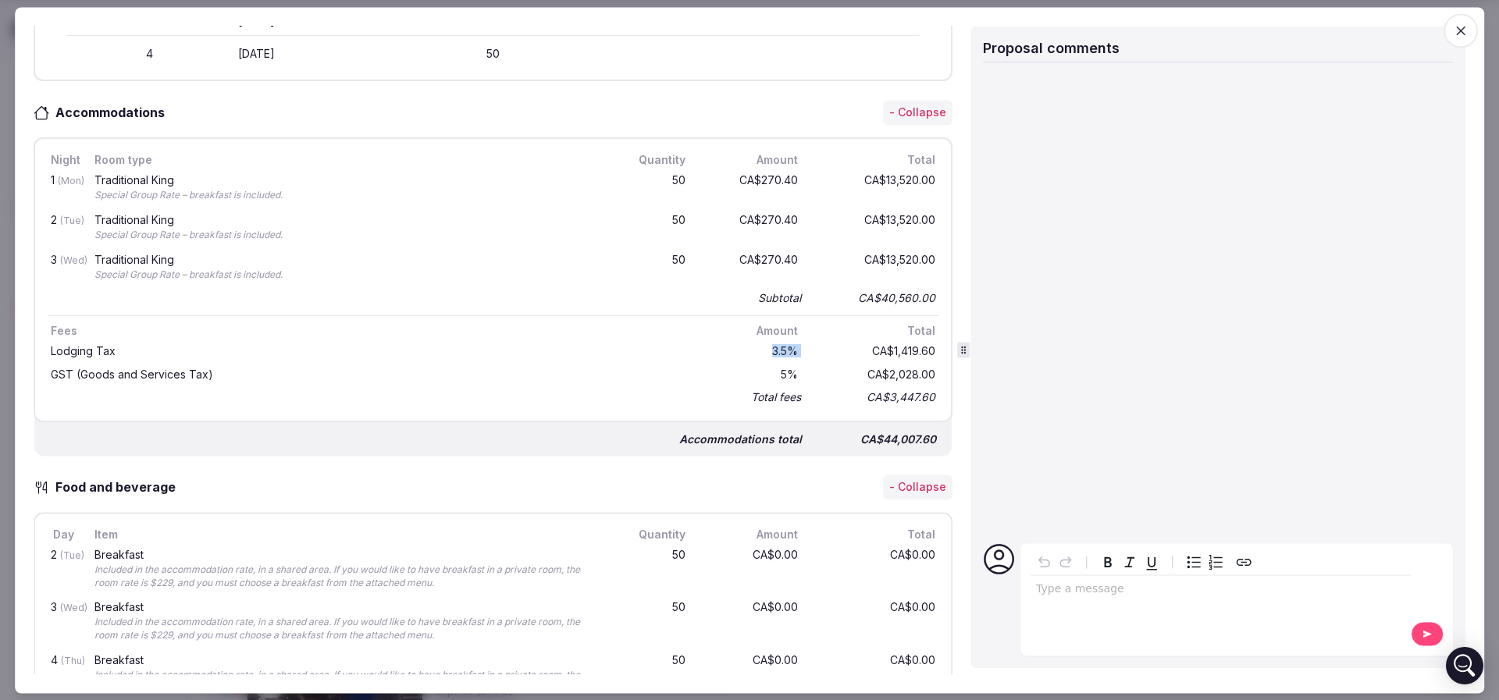
click at [790, 344] on div "Lodging Tax 3.5 % CA$1,419.60" at bounding box center [493, 351] width 891 height 23
drag, startPoint x: 763, startPoint y: 373, endPoint x: 914, endPoint y: 364, distance: 151.0
click at [914, 364] on div "GST (Goods and Services Tax) 5 % CA$2,028.00" at bounding box center [493, 374] width 891 height 23
click at [833, 343] on div "CA$1,419.60" at bounding box center [876, 351] width 125 height 17
drag, startPoint x: 754, startPoint y: 349, endPoint x: 919, endPoint y: 345, distance: 165.6
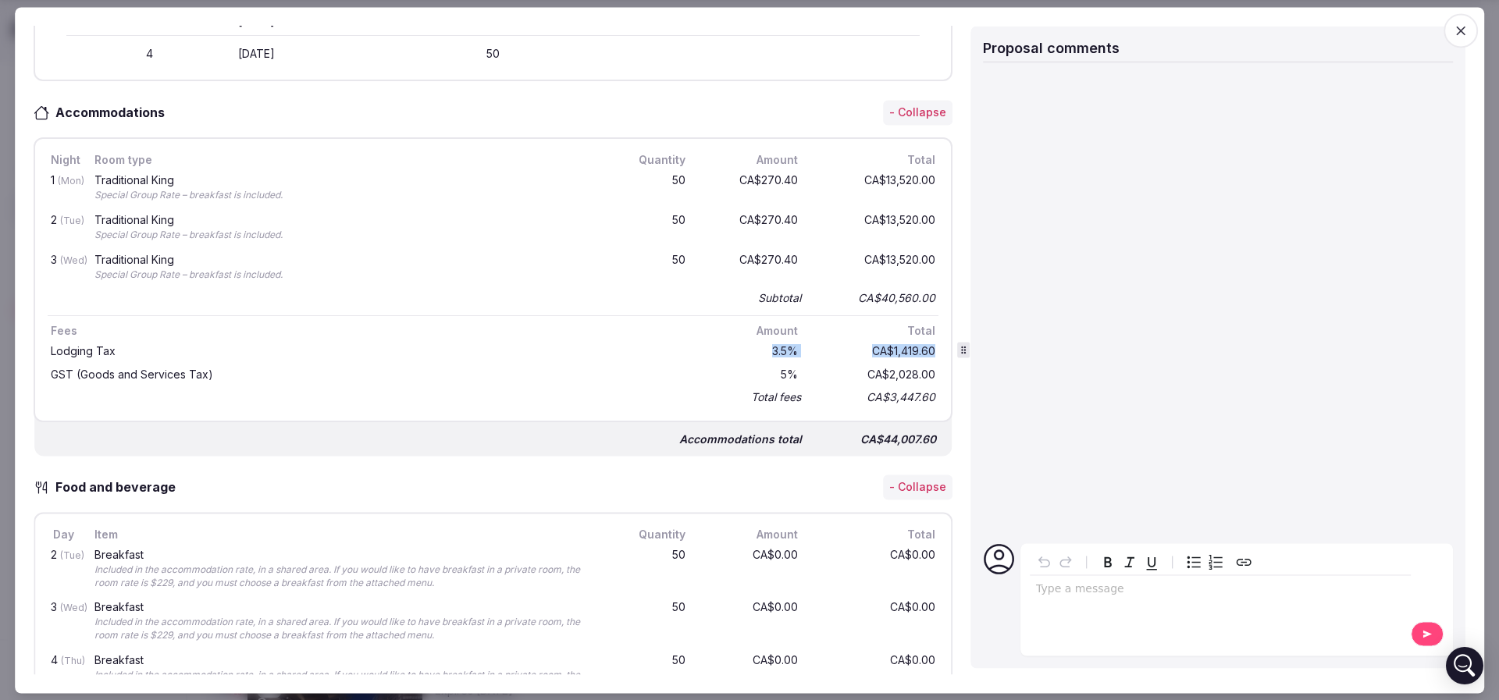
click at [919, 345] on div "Lodging Tax 3.5 % CA$1,419.60" at bounding box center [493, 351] width 891 height 23
drag, startPoint x: 740, startPoint y: 375, endPoint x: 910, endPoint y: 365, distance: 170.5
click at [910, 365] on div "GST (Goods and Services Tax) 5 % CA$2,028.00" at bounding box center [493, 374] width 891 height 23
click at [910, 366] on div "CA$2,028.00" at bounding box center [876, 374] width 125 height 17
drag, startPoint x: 918, startPoint y: 367, endPoint x: 754, endPoint y: 350, distance: 165.7
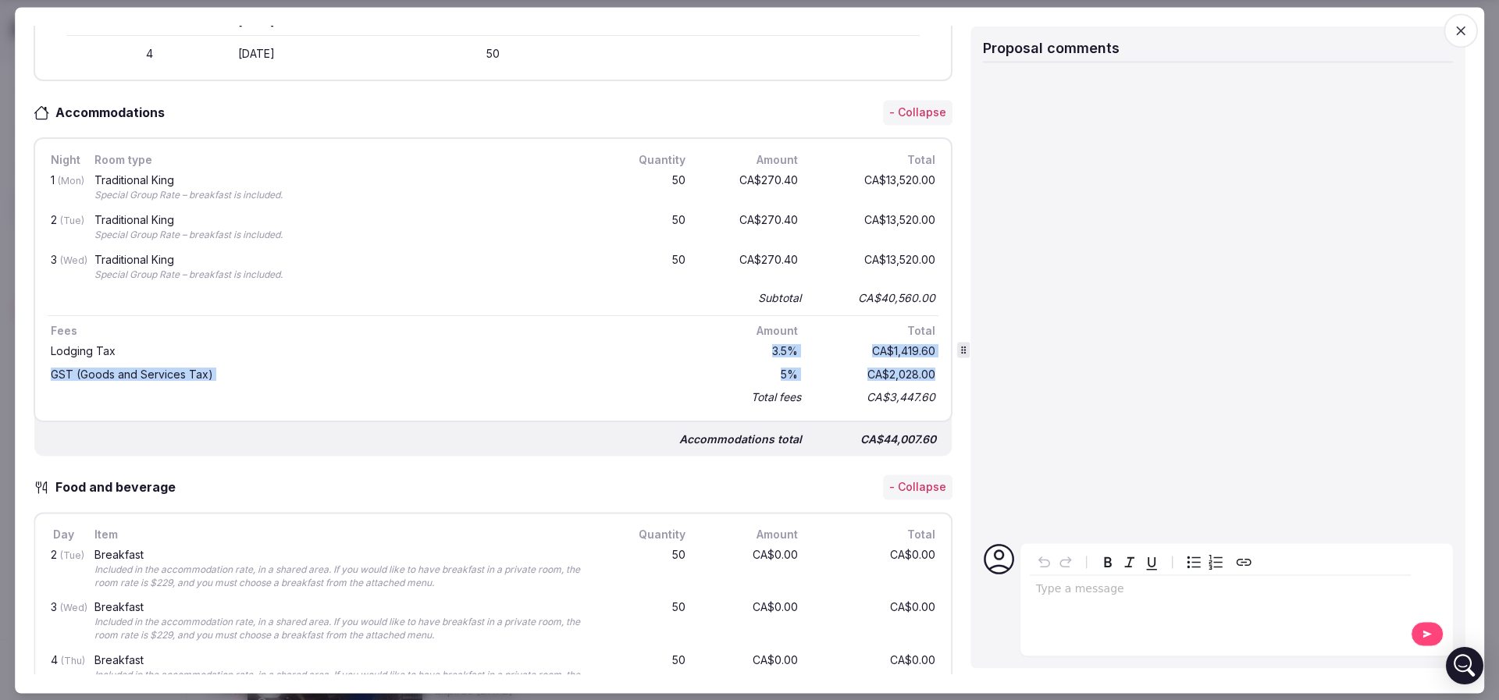
click at [754, 350] on div "Lodging Tax 3.5 % CA$1,419.60 GST (Goods and Services Tax) 5 % CA$2,028.00 Tota…" at bounding box center [493, 374] width 891 height 69
click at [756, 351] on div "3.5 %" at bounding box center [751, 351] width 100 height 17
drag, startPoint x: 757, startPoint y: 369, endPoint x: 929, endPoint y: 366, distance: 171.0
click at [929, 366] on div "Night Room type Quantity Amount Total 1 (Mon) Traditional King Special Group Ra…" at bounding box center [493, 279] width 919 height 285
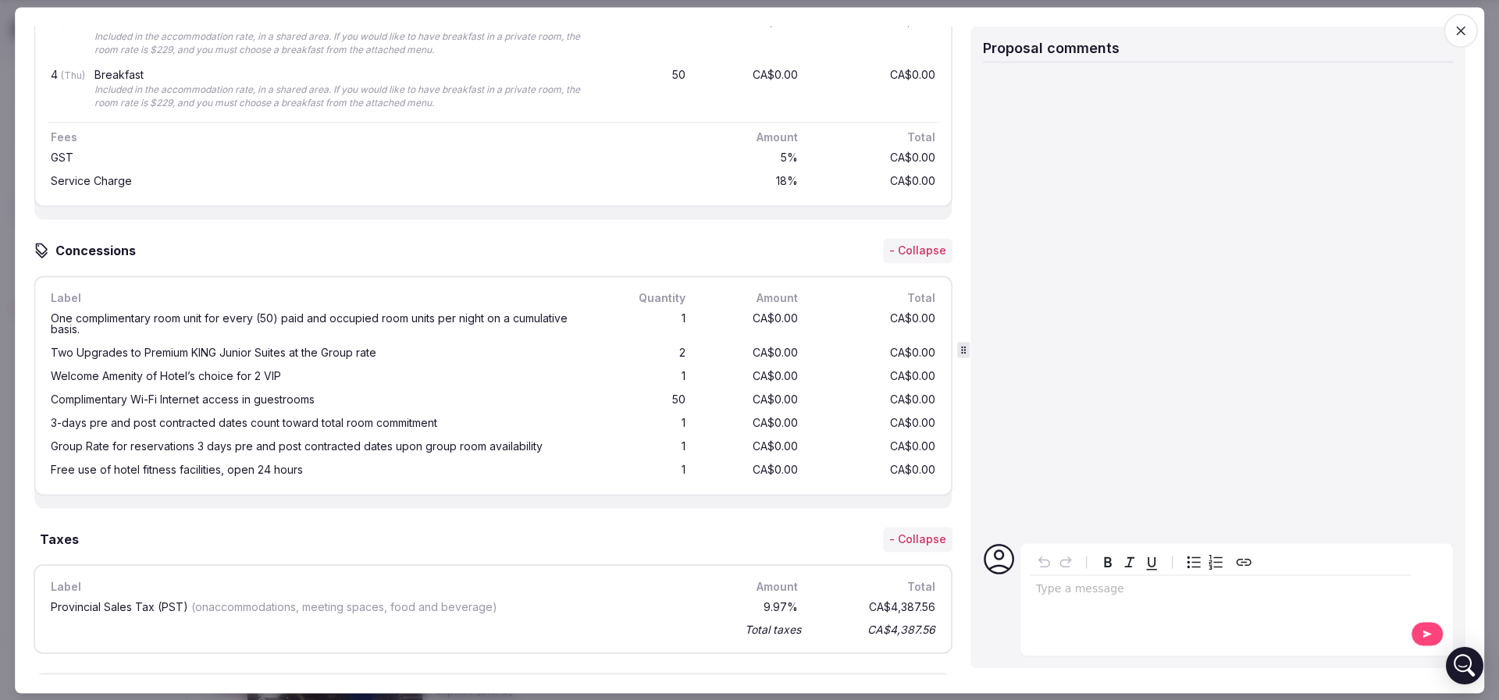
scroll to position [1289, 0]
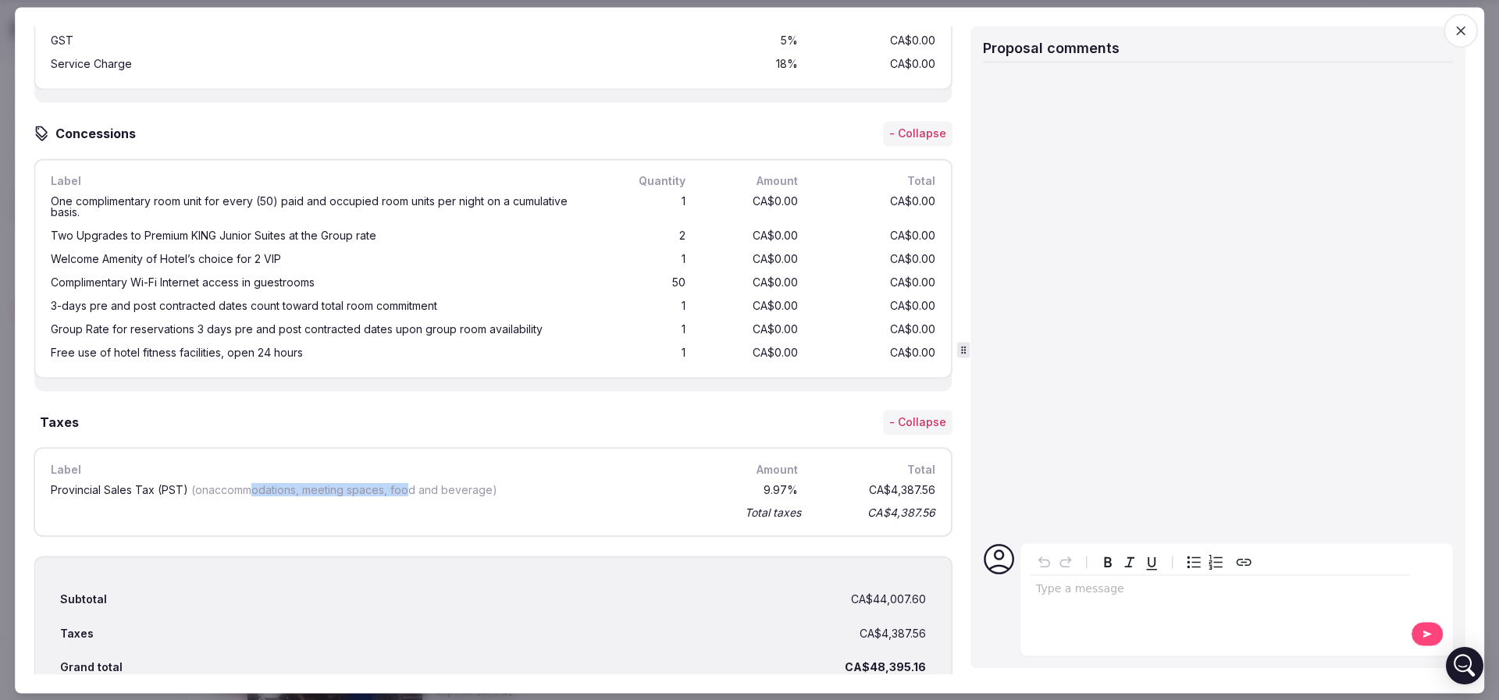
drag, startPoint x: 250, startPoint y: 494, endPoint x: 407, endPoint y: 490, distance: 157.0
click at [407, 490] on div "Provincial Sales Tax (PST) (on accommodations, meeting spaces, food and beverag…" at bounding box center [387, 490] width 679 height 17
click at [407, 490] on span "(on accommodations, meeting spaces, food and beverage )" at bounding box center [344, 489] width 306 height 13
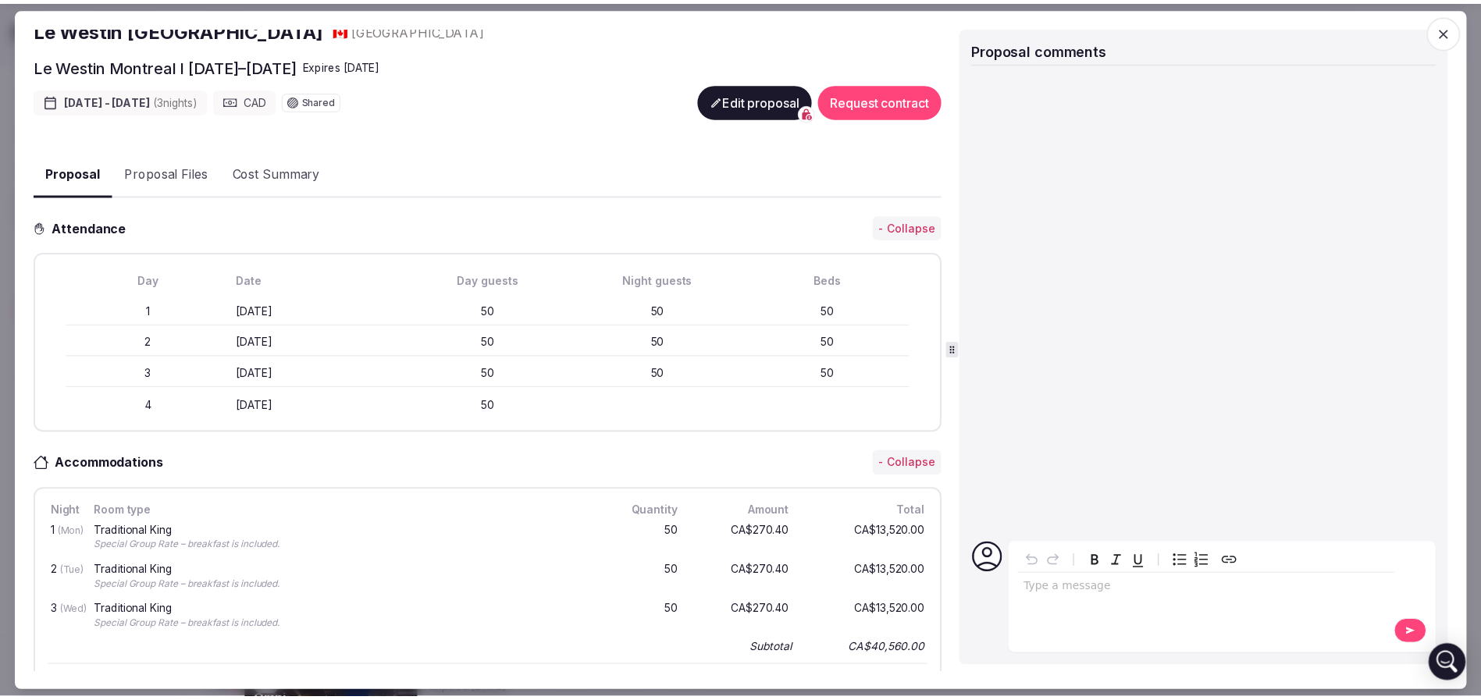
scroll to position [0, 0]
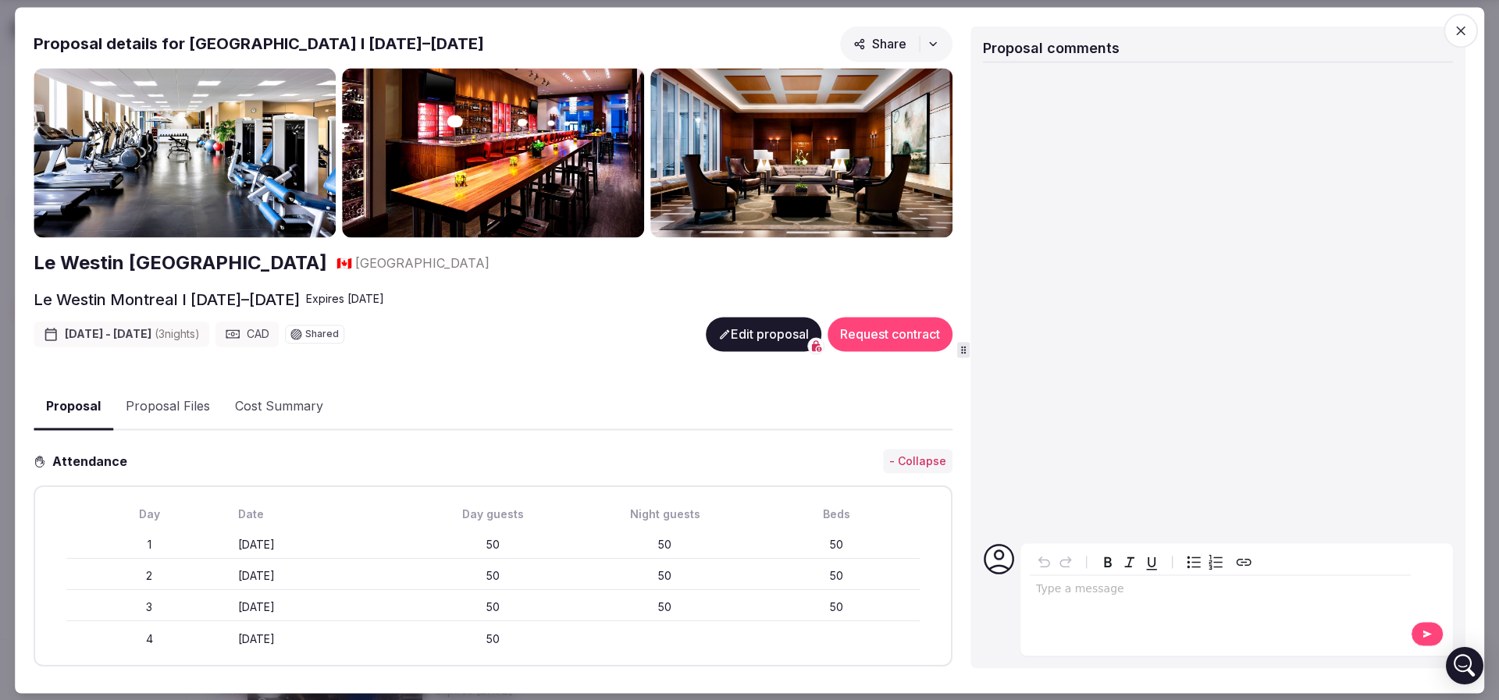
click at [1462, 29] on icon "button" at bounding box center [1460, 30] width 9 height 9
